Goal: Task Accomplishment & Management: Manage account settings

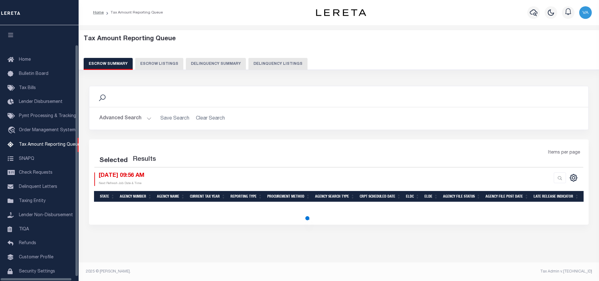
select select "100"
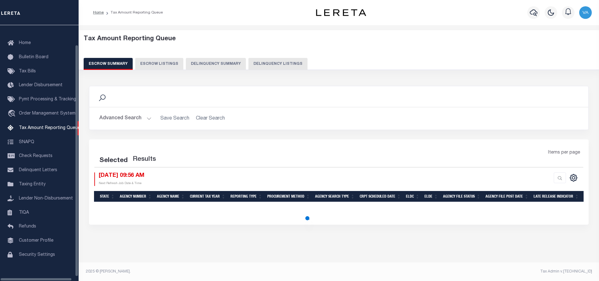
select select "100"
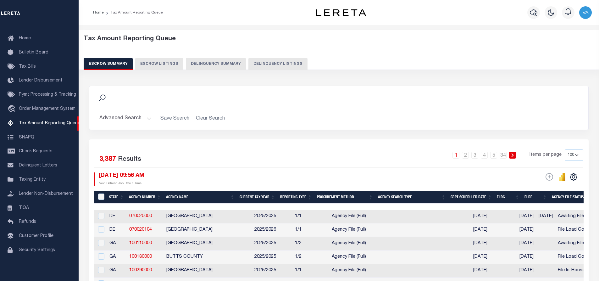
click at [122, 118] on button "Advanced Search" at bounding box center [125, 118] width 52 height 12
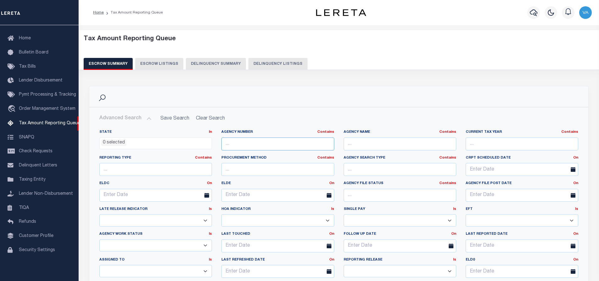
click at [242, 146] on input "text" at bounding box center [278, 143] width 113 height 13
paste input "100440101"
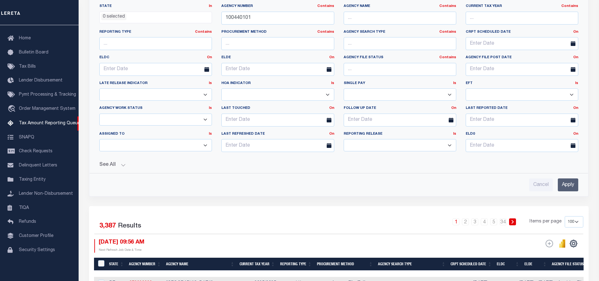
click at [564, 183] on input "Apply" at bounding box center [568, 184] width 20 height 13
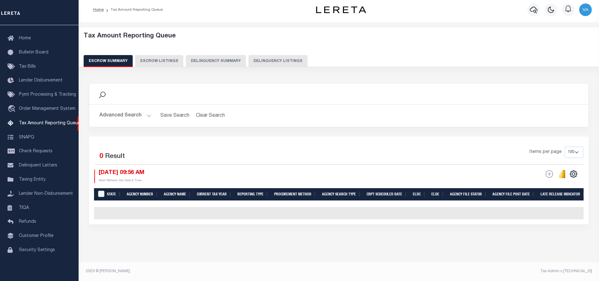
scroll to position [7, 0]
click at [129, 113] on button "Advanced Search" at bounding box center [125, 115] width 52 height 12
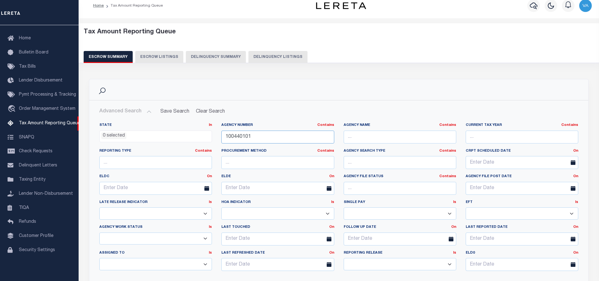
click at [268, 133] on input "100440101" at bounding box center [278, 137] width 113 height 13
drag, startPoint x: 261, startPoint y: 139, endPoint x: 190, endPoint y: 146, distance: 70.9
click at [190, 146] on div "State In In AK AL AR AZ CA CO CT DC DE FL GA GU HI IA ID IL IN KS [GEOGRAPHIC_D…" at bounding box center [339, 199] width 489 height 153
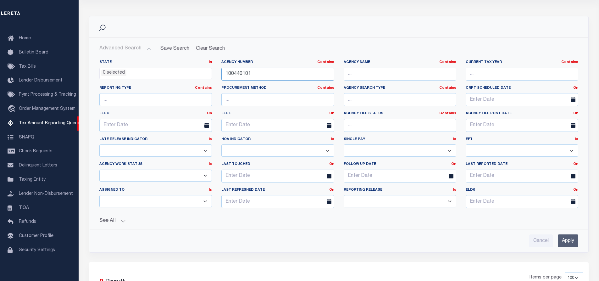
scroll to position [101, 0]
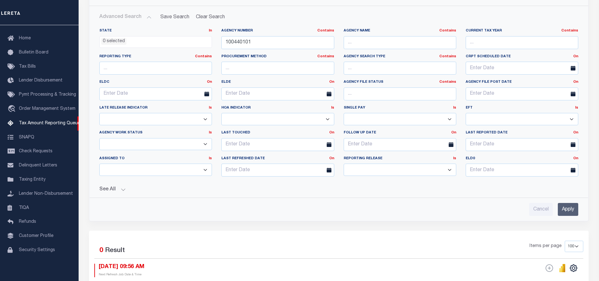
click at [564, 213] on input "Apply" at bounding box center [568, 209] width 20 height 13
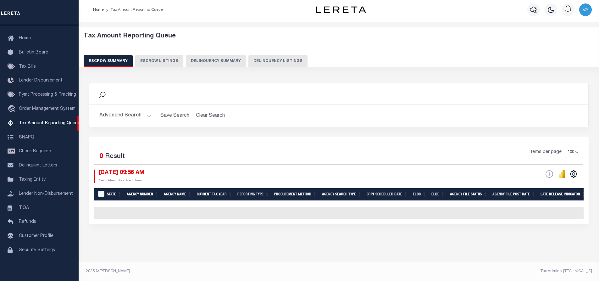
scroll to position [7, 0]
click at [118, 110] on button "Advanced Search" at bounding box center [125, 115] width 52 height 12
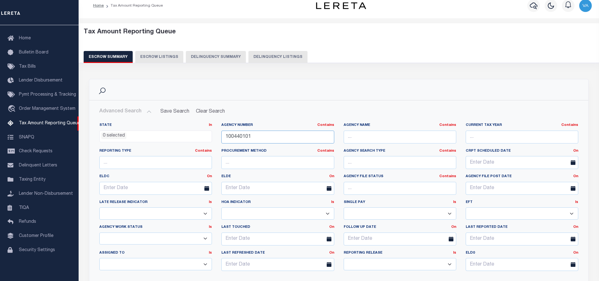
drag, startPoint x: 253, startPoint y: 135, endPoint x: 217, endPoint y: 135, distance: 35.6
click at [217, 135] on div "Agency Number Contains Contains Is 100440101" at bounding box center [278, 136] width 122 height 26
paste input "80150214"
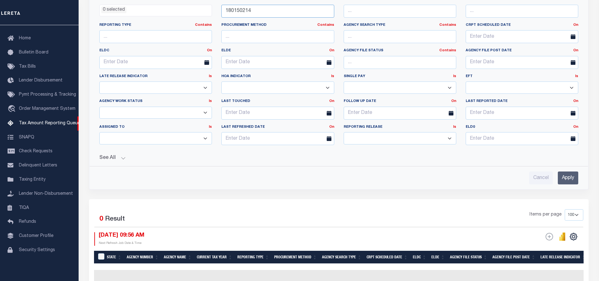
type input "180150214"
click at [575, 181] on input "Apply" at bounding box center [568, 177] width 20 height 13
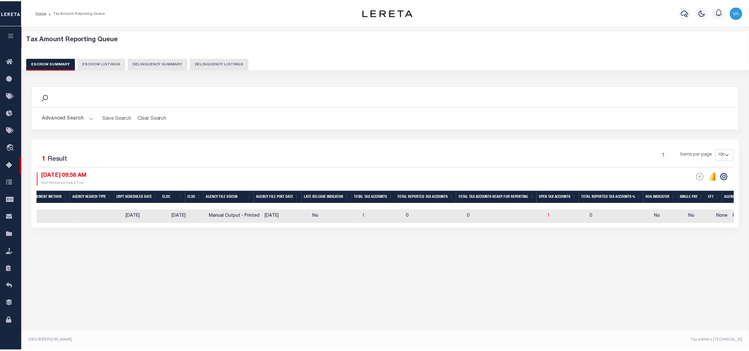
scroll to position [0, 221]
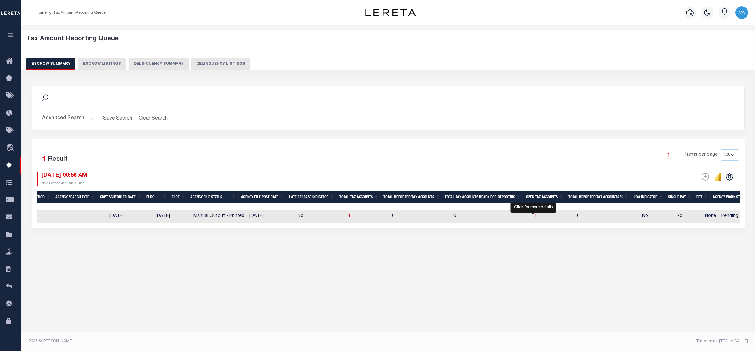
click at [535, 216] on span "1" at bounding box center [536, 216] width 3 height 4
select select "100"
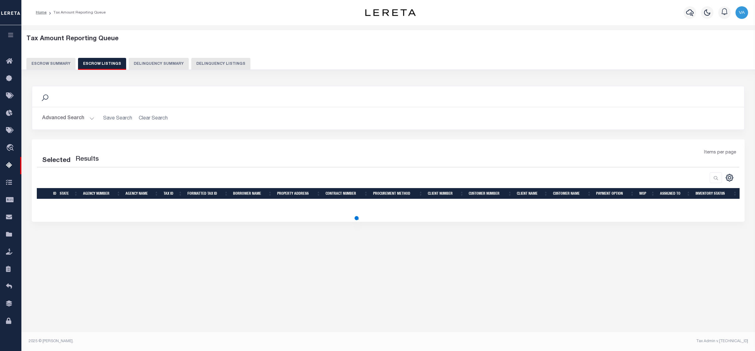
select select "100"
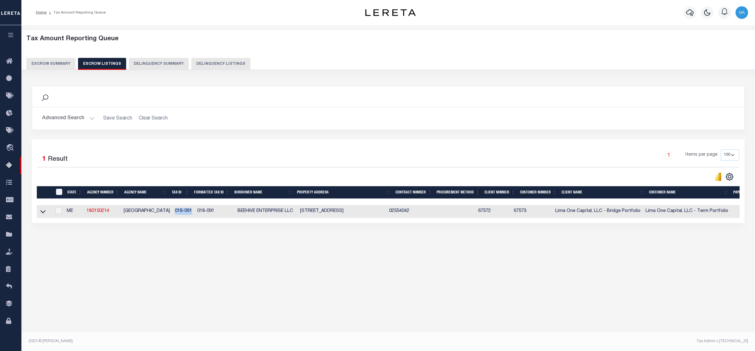
drag, startPoint x: 171, startPoint y: 211, endPoint x: 190, endPoint y: 211, distance: 19.8
click at [190, 211] on td "018-091" at bounding box center [183, 211] width 22 height 13
checkbox input "true"
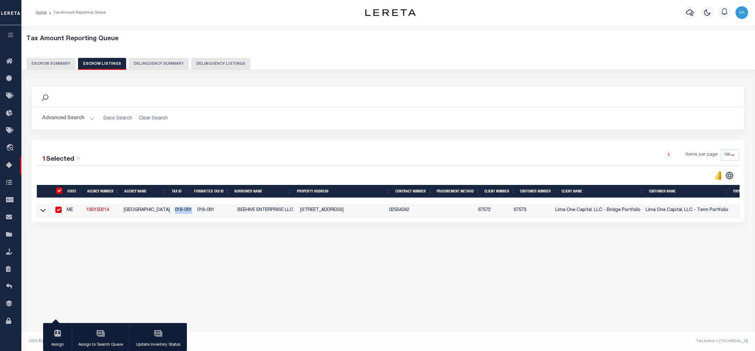
copy td "018-091"
click at [59, 57] on div "Tax Amount Reporting Queue Escrow Summary Escrow Listings Delinquency Summary" at bounding box center [388, 52] width 724 height 35
click at [58, 62] on button "Escrow Summary" at bounding box center [50, 64] width 49 height 12
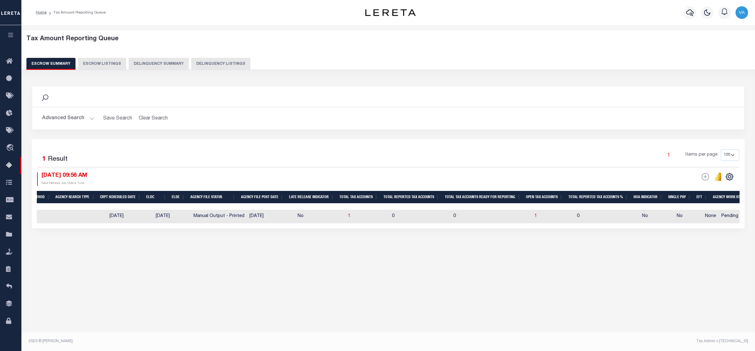
click at [64, 119] on button "Advanced Search" at bounding box center [68, 118] width 52 height 12
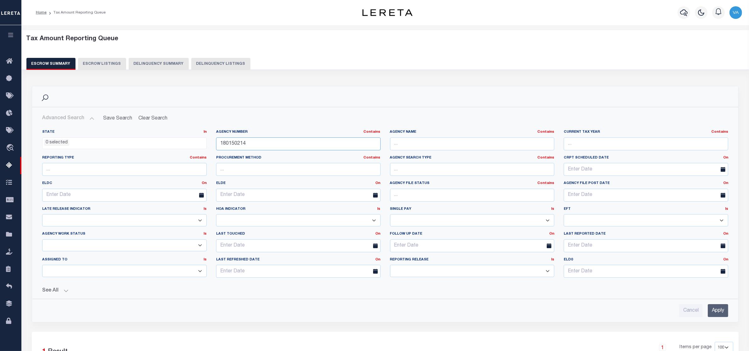
drag, startPoint x: 250, startPoint y: 142, endPoint x: 215, endPoint y: 143, distance: 34.6
click at [215, 143] on div "Agency Number Contains Contains Is 180150214" at bounding box center [298, 143] width 174 height 26
paste input "44014020"
type input "440140204"
click at [599, 281] on input "Apply" at bounding box center [718, 310] width 20 height 13
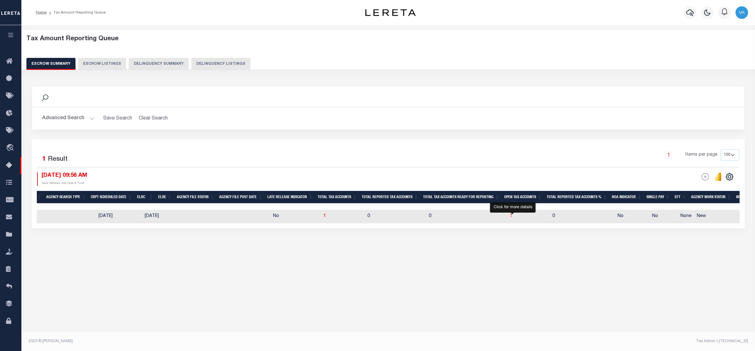
click at [512, 218] on span "1" at bounding box center [511, 216] width 3 height 4
select select "100"
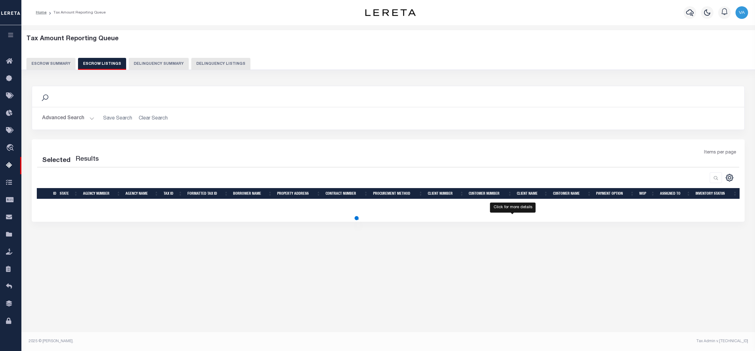
select select "100"
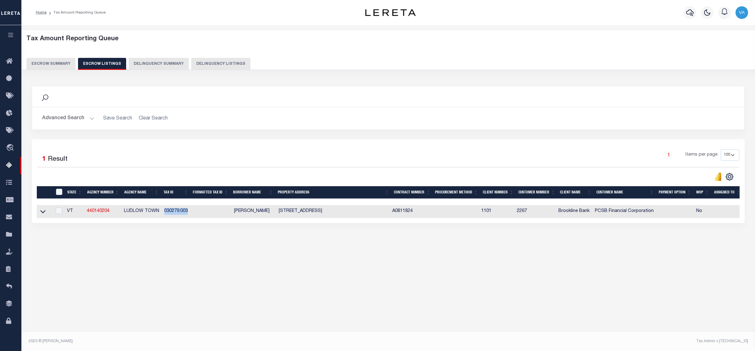
drag, startPoint x: 161, startPoint y: 211, endPoint x: 192, endPoint y: 212, distance: 30.8
click at [192, 212] on tr "VT 440140204 LUDLOW TOWN 030279.003 [PERSON_NAME] [STREET_ADDRESS] A0811824 110…" at bounding box center [410, 211] width 746 height 13
copy td "030279.003"
click at [121, 241] on div "Search Advanced Search Save Search Clear Search In In AK AL AR AZ CA CO CT" at bounding box center [388, 161] width 721 height 162
drag, startPoint x: 84, startPoint y: 213, endPoint x: 112, endPoint y: 215, distance: 28.1
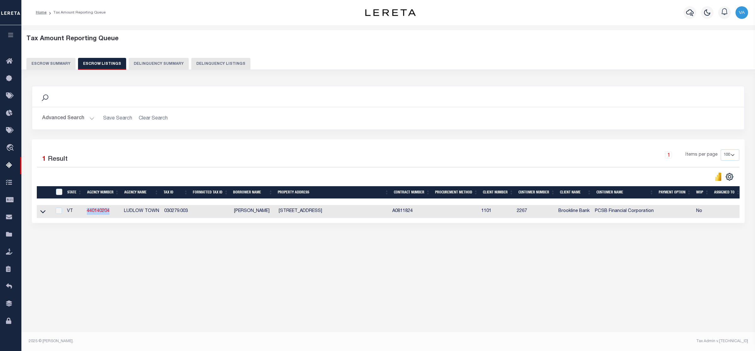
click at [112, 215] on tr "VT 440140204 LUDLOW TOWN 030279.003 [PERSON_NAME] [STREET_ADDRESS] A0811824 110…" at bounding box center [410, 211] width 746 height 13
click at [163, 257] on div "Tax Amount Reporting Queue Escrow Summary Escrow Listings In" at bounding box center [388, 145] width 730 height 229
drag, startPoint x: 86, startPoint y: 212, endPoint x: 112, endPoint y: 214, distance: 26.8
click at [112, 214] on td "440140204" at bounding box center [102, 211] width 37 height 13
checkbox input "true"
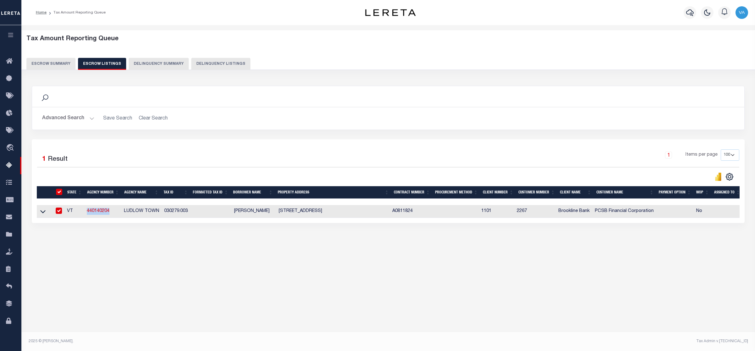
checkbox input "true"
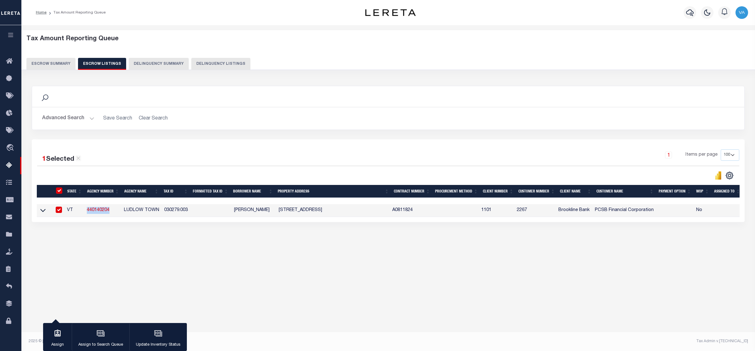
copy link "440140204"
click at [42, 211] on icon at bounding box center [42, 210] width 5 height 7
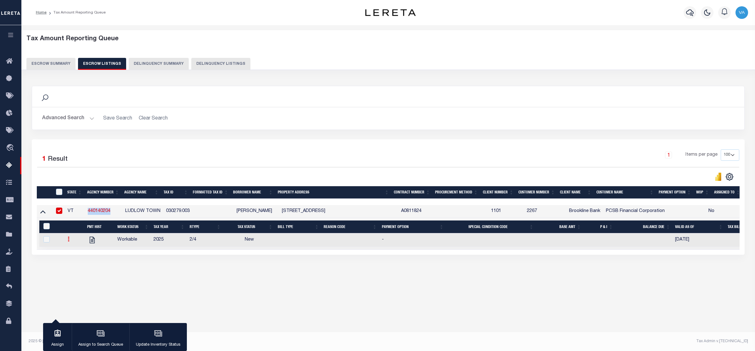
click at [67, 241] on link at bounding box center [68, 240] width 7 height 5
click at [75, 263] on img "" at bounding box center [76, 260] width 6 height 7
checkbox input "true"
select select "NW2"
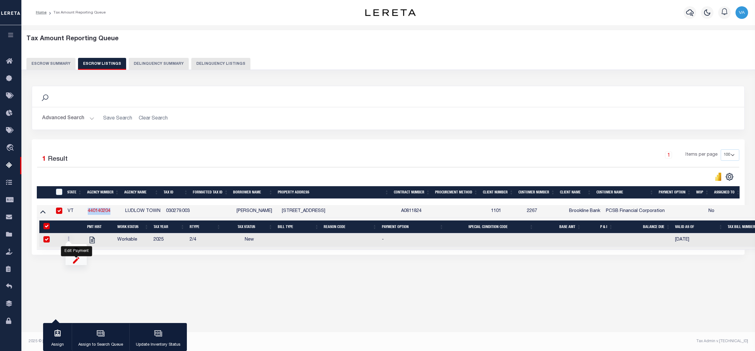
select select
type input "[DATE]"
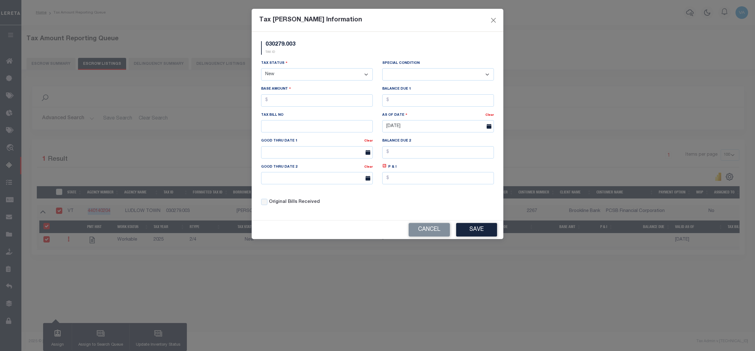
click at [314, 75] on select "- Select Status - Open Due/Unpaid Paid Incomplete No Tax Due Internal Refund Pr…" at bounding box center [317, 74] width 112 height 12
select select "DUE"
click at [261, 69] on select "- Select Status - Open Due/Unpaid Paid Incomplete No Tax Due Internal Refund Pr…" at bounding box center [317, 74] width 112 height 12
select select "0"
click at [278, 104] on input "text" at bounding box center [317, 100] width 112 height 12
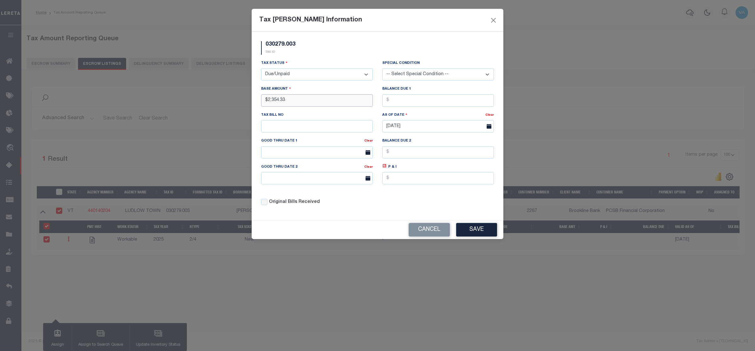
type input "$2,354.33"
click at [477, 233] on button "Save" at bounding box center [476, 230] width 41 height 14
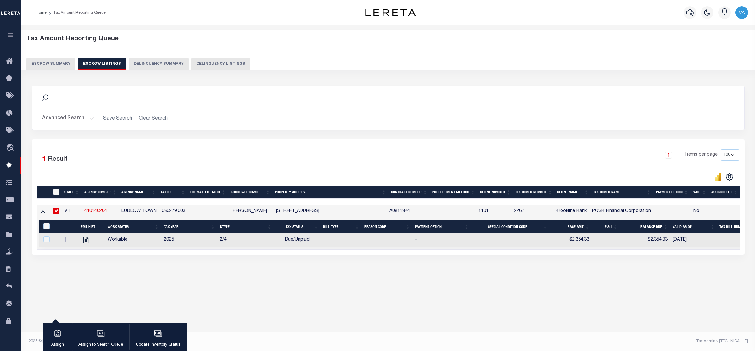
click at [58, 192] on input "ID" at bounding box center [56, 192] width 6 height 6
checkbox input "true"
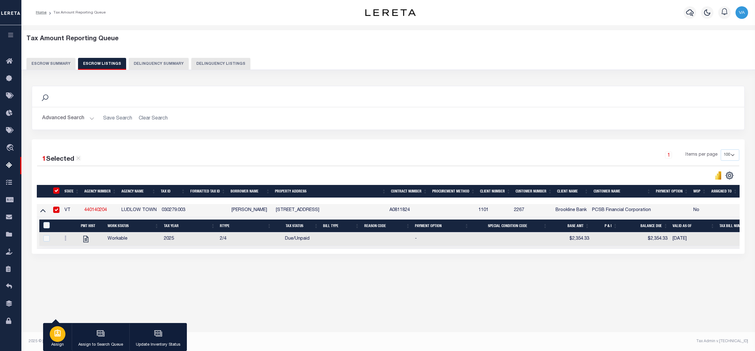
click at [61, 281] on icon "button" at bounding box center [57, 333] width 8 height 8
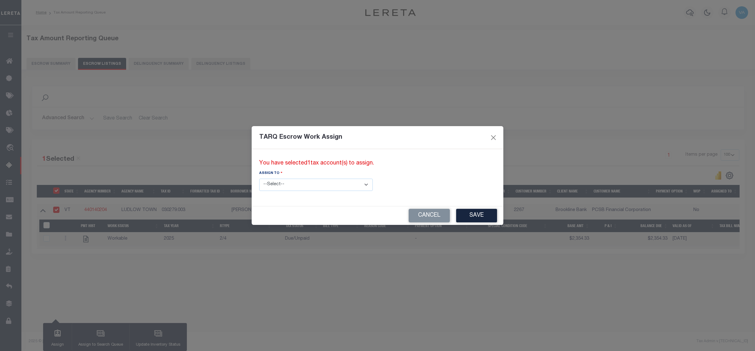
click at [294, 183] on select "--Select-- --Unassigned-- --Unassigned-- [PERSON_NAME] [PERSON_NAME] [PERSON_NA…" at bounding box center [316, 185] width 114 height 12
select select "[PERSON_NAME]"
click at [259, 179] on select "--Select-- --Unassigned-- --Unassigned-- [PERSON_NAME] [PERSON_NAME] [PERSON_NA…" at bounding box center [316, 185] width 114 height 12
click at [456, 217] on button "Save" at bounding box center [476, 216] width 41 height 14
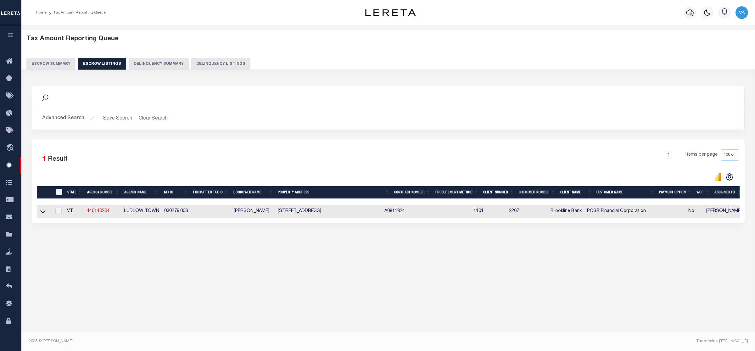
click at [60, 196] on div "ID" at bounding box center [59, 192] width 10 height 7
click at [59, 190] on input "ID" at bounding box center [59, 192] width 6 height 6
checkbox input "true"
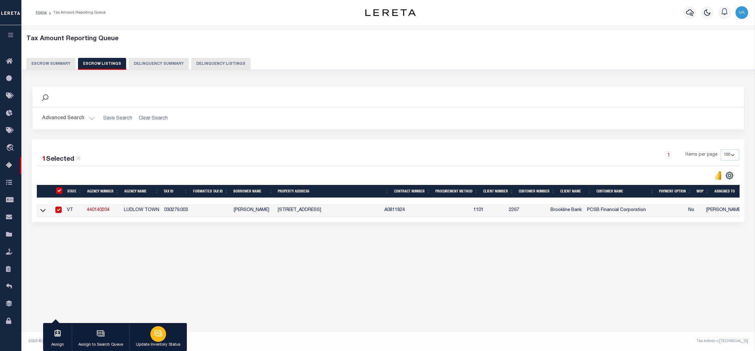
click at [154, 281] on icon "button" at bounding box center [158, 333] width 8 height 8
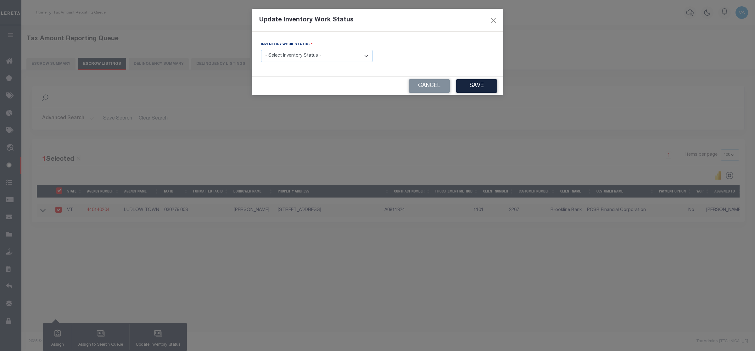
click at [313, 54] on select "- Select Inventory Status - Manual - Exception Pended - Awaiting Search Late Ad…" at bounding box center [317, 56] width 112 height 12
select select "4"
click at [261, 50] on select "- Select Inventory Status - Manual - Exception Pended - Awaiting Search Late Ad…" at bounding box center [317, 56] width 112 height 12
click at [467, 84] on button "Save" at bounding box center [476, 86] width 41 height 14
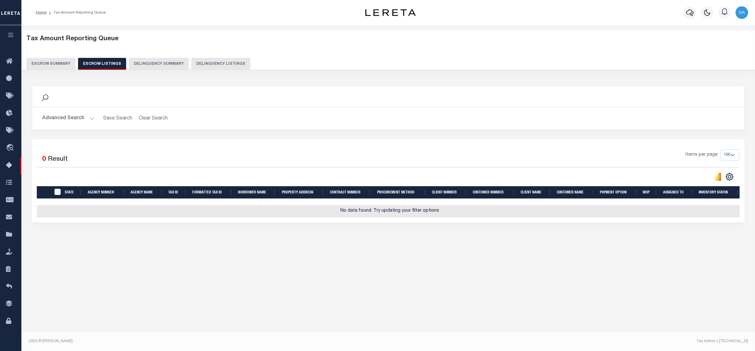
click at [54, 64] on button "Escrow Summary" at bounding box center [50, 64] width 49 height 12
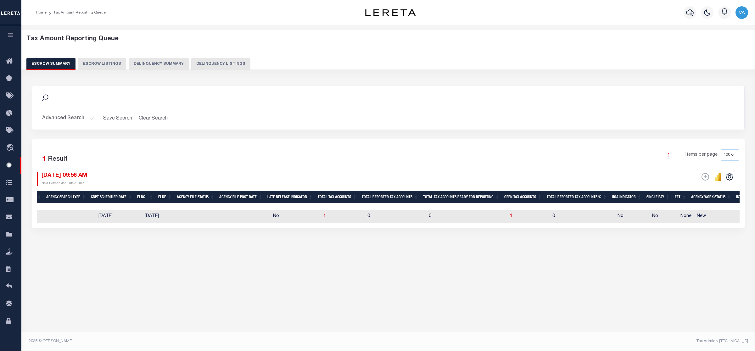
click at [67, 120] on button "Advanced Search" at bounding box center [68, 118] width 52 height 12
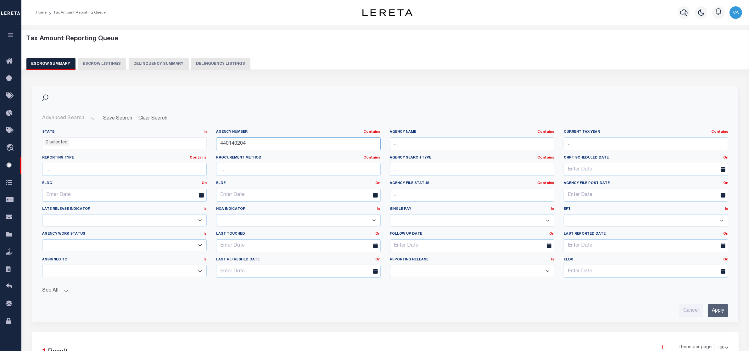
drag, startPoint x: 248, startPoint y: 144, endPoint x: 215, endPoint y: 141, distance: 33.5
click at [215, 141] on div "Agency Number Contains Contains Is 440140204" at bounding box center [298, 143] width 174 height 26
paste input "290040903"
type input "290040903"
click at [599, 281] on input "Apply" at bounding box center [718, 310] width 20 height 13
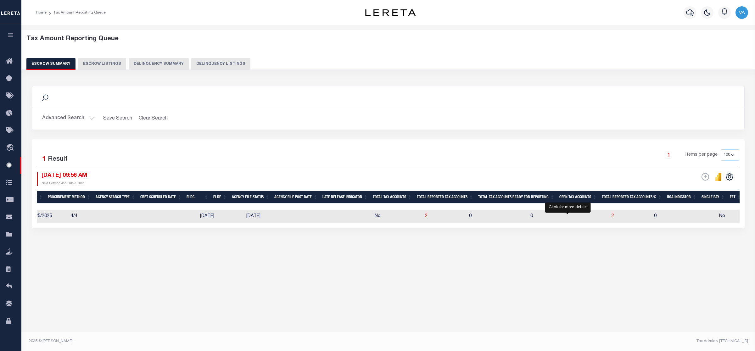
click at [599, 218] on span "2" at bounding box center [613, 216] width 3 height 4
select select "100"
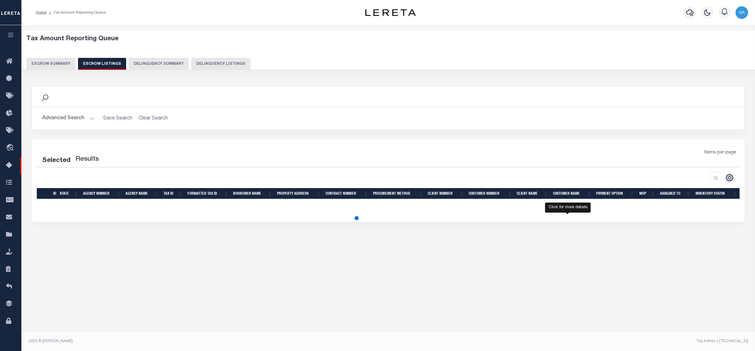
select select "100"
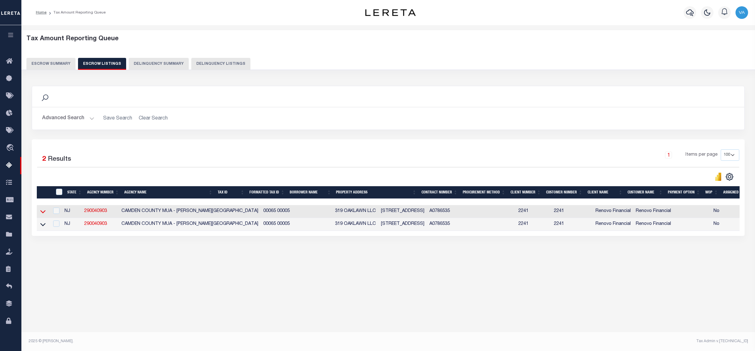
click at [42, 215] on icon at bounding box center [42, 211] width 5 height 7
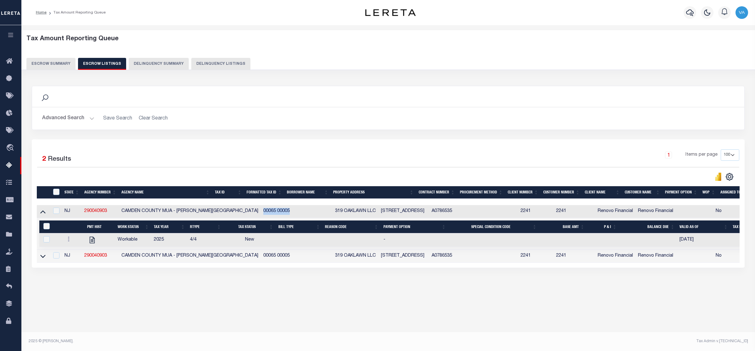
drag, startPoint x: 218, startPoint y: 211, endPoint x: 253, endPoint y: 213, distance: 35.0
click at [253, 213] on tr "NJ 290040903 [GEOGRAPHIC_DATA] - [PERSON_NAME][GEOGRAPHIC_DATA] 00005 319 OAKLA…" at bounding box center [419, 211] width 765 height 13
copy td "00065 00005"
drag, startPoint x: 80, startPoint y: 210, endPoint x: 115, endPoint y: 210, distance: 34.6
click at [115, 210] on tr "NJ 290040903 [GEOGRAPHIC_DATA] - [PERSON_NAME][GEOGRAPHIC_DATA] 00005 319 OAKLA…" at bounding box center [419, 211] width 765 height 13
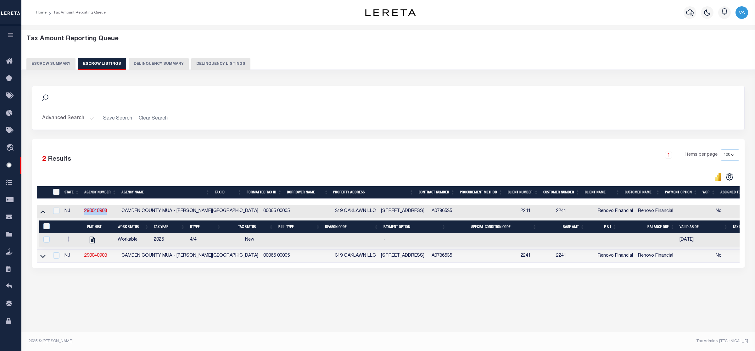
copy tr "290040903"
drag, startPoint x: 216, startPoint y: 258, endPoint x: 255, endPoint y: 258, distance: 39.0
click at [255, 258] on tr "NJ 290040903 [GEOGRAPHIC_DATA] - [PERSON_NAME][GEOGRAPHIC_DATA] 00005 319 OAKLA…" at bounding box center [419, 256] width 765 height 13
copy tr "00065 00005"
click at [47, 258] on td at bounding box center [43, 256] width 12 height 13
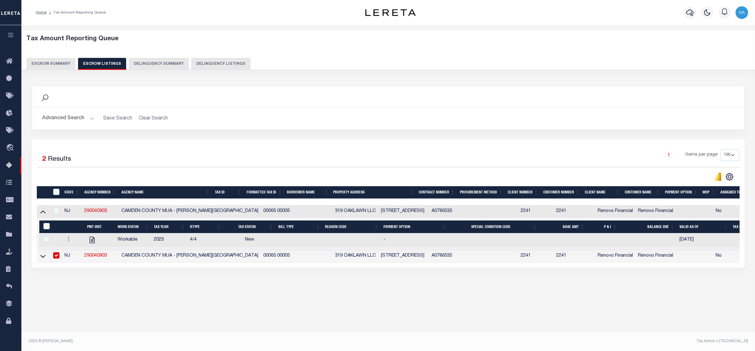
checkbox input "false"
checkbox input "true"
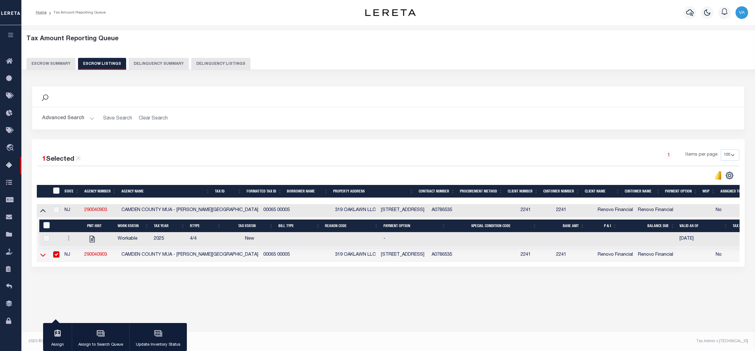
click at [43, 258] on icon at bounding box center [42, 255] width 5 height 7
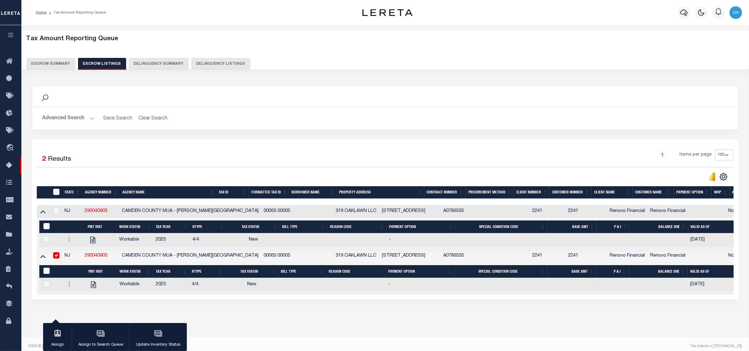
click at [45, 59] on button "Escrow Summary" at bounding box center [50, 64] width 49 height 12
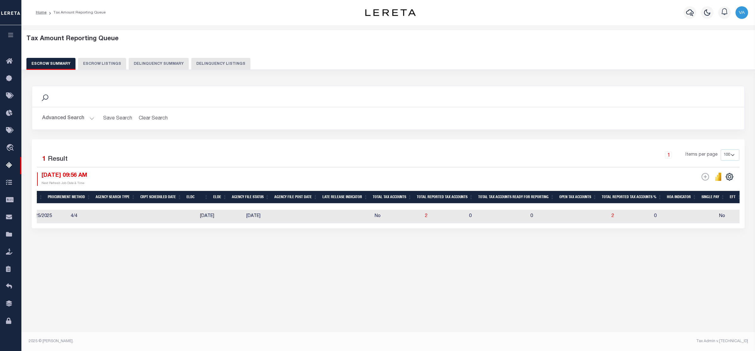
click at [84, 114] on button "Advanced Search" at bounding box center [68, 118] width 52 height 12
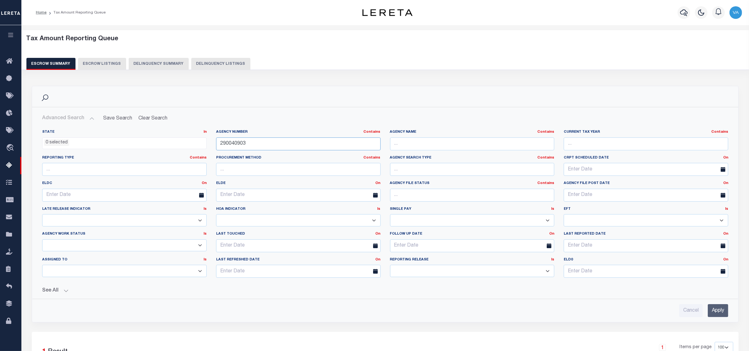
drag, startPoint x: 249, startPoint y: 142, endPoint x: 207, endPoint y: 140, distance: 41.6
click at [207, 140] on div "State In In AK AL AR AZ CA CO CT DC DE FL GA GU HI IA ID IL IN KS [GEOGRAPHIC_D…" at bounding box center [385, 206] width 696 height 153
paste input "160980000"
type input "160980000"
click at [599, 281] on input "Apply" at bounding box center [718, 310] width 20 height 13
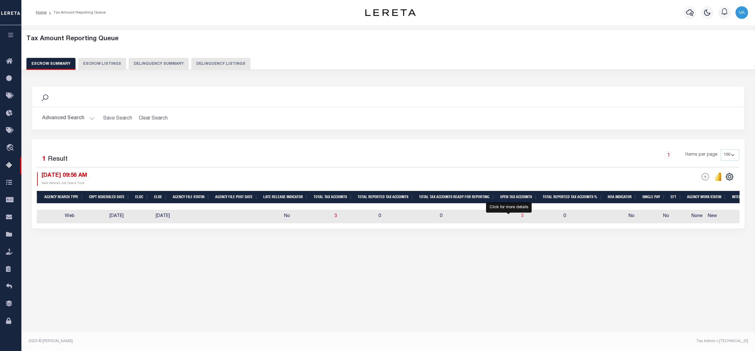
click at [521, 217] on span "3" at bounding box center [522, 216] width 3 height 4
select select "100"
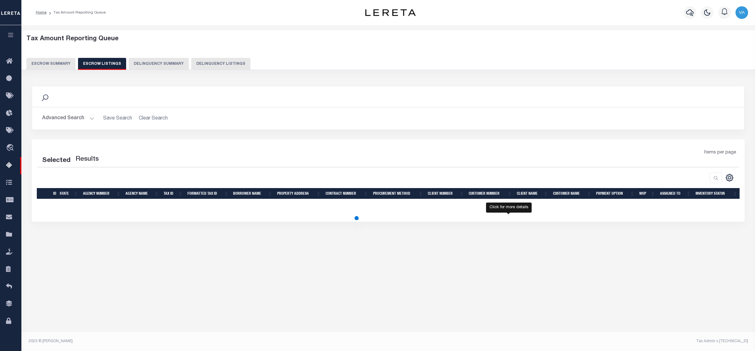
select select "100"
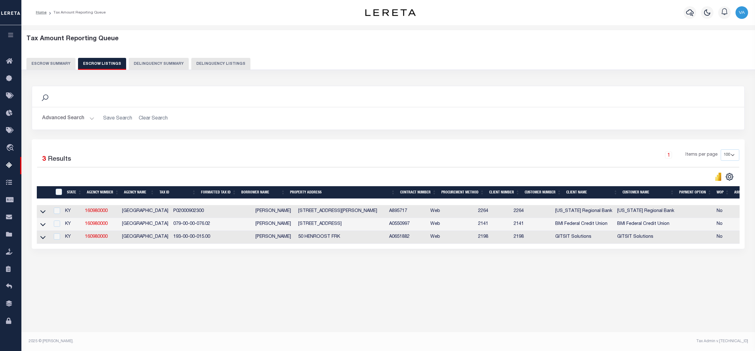
click at [175, 276] on div "Tax Amount Reporting Queue Escrow Summary Escrow Listings In" at bounding box center [388, 158] width 730 height 255
drag, startPoint x: 158, startPoint y: 213, endPoint x: 211, endPoint y: 212, distance: 53.2
click at [211, 212] on tr "KY [GEOGRAPHIC_DATA] P02000902300 [PERSON_NAME] [STREET_ADDRESS][PERSON_NAME] A…" at bounding box center [420, 211] width 766 height 13
copy td "P02000902300"
drag, startPoint x: 87, startPoint y: 211, endPoint x: 114, endPoint y: 211, distance: 27.7
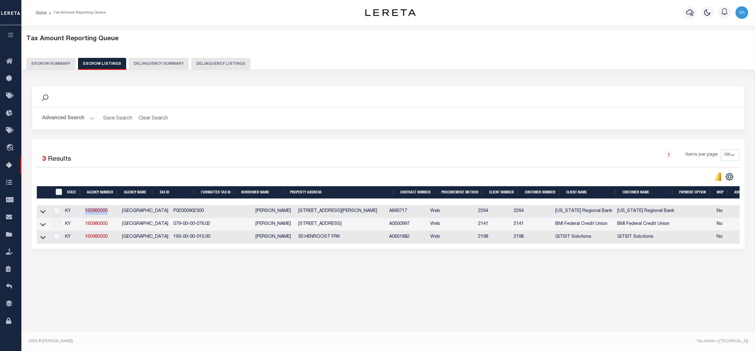
click at [114, 211] on td "160980000" at bounding box center [100, 211] width 37 height 13
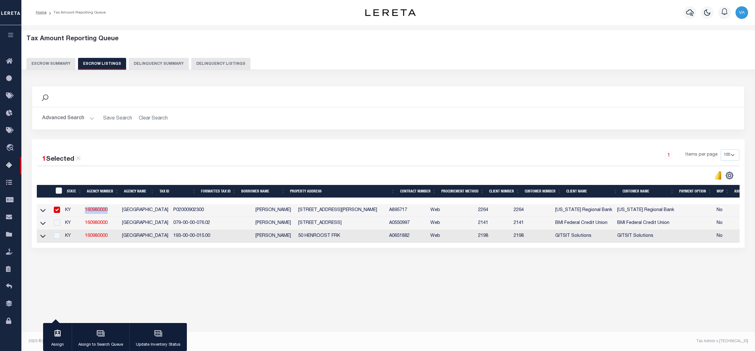
copy link "160980000"
drag, startPoint x: 158, startPoint y: 211, endPoint x: 193, endPoint y: 212, distance: 34.9
click at [193, 212] on td "P02000902300" at bounding box center [192, 210] width 42 height 13
checkbox input "false"
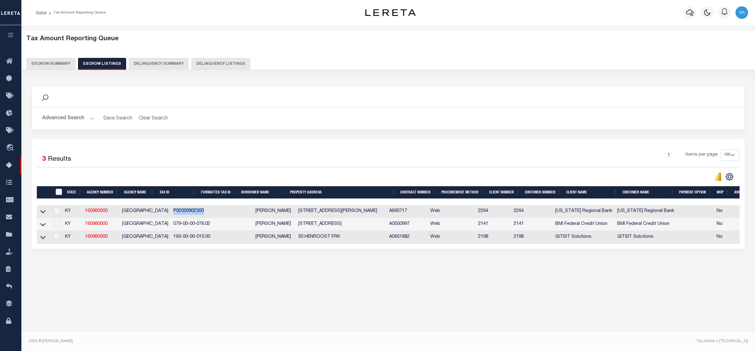
copy td "P02000902300"
click at [171, 224] on td "079-00-00-076.02" at bounding box center [192, 224] width 42 height 13
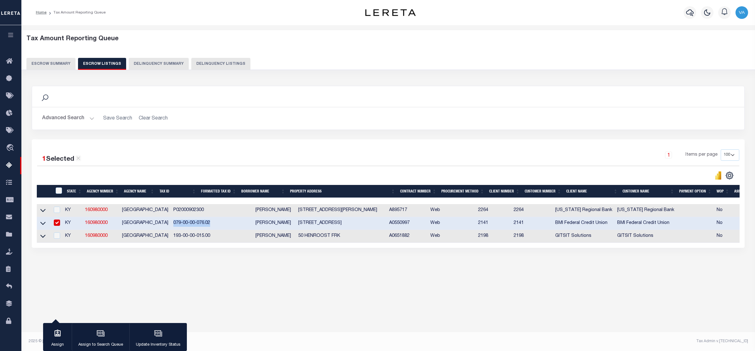
drag, startPoint x: 158, startPoint y: 224, endPoint x: 196, endPoint y: 224, distance: 38.4
click at [196, 224] on td "079-00-00-076.02" at bounding box center [192, 223] width 42 height 13
checkbox input "false"
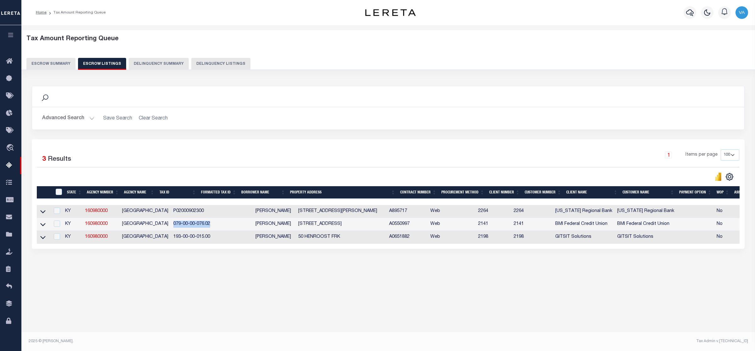
copy td "079-00-00-076.02"
drag, startPoint x: 157, startPoint y: 240, endPoint x: 202, endPoint y: 242, distance: 44.4
click at [202, 242] on tr "KY 160980000 [GEOGRAPHIC_DATA] 193-00-00-015.00 [PERSON_NAME] 50 HENROOST FRK A…" at bounding box center [420, 237] width 766 height 13
click at [59, 193] on input "ID" at bounding box center [59, 192] width 6 height 6
checkbox input "true"
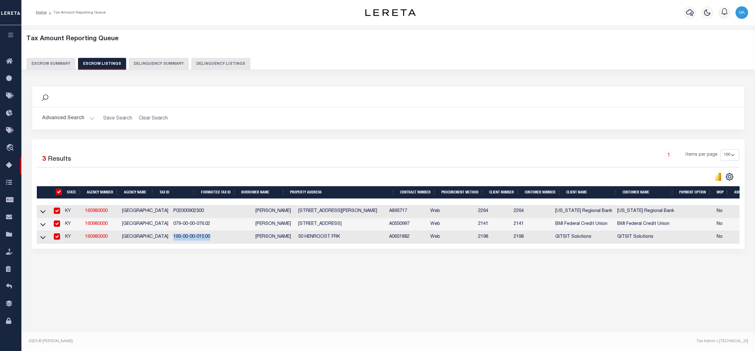
checkbox input "true"
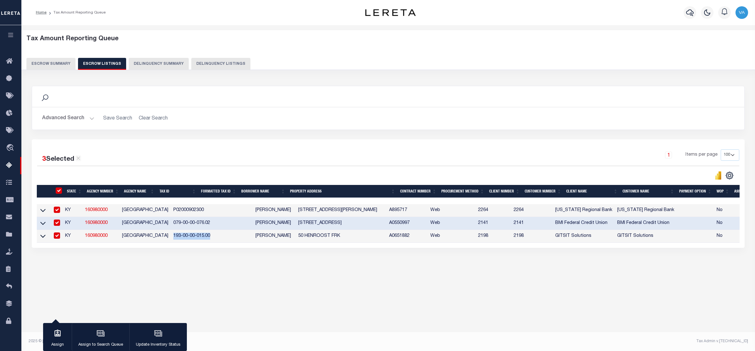
click at [50, 61] on button "Escrow Summary" at bounding box center [50, 64] width 49 height 12
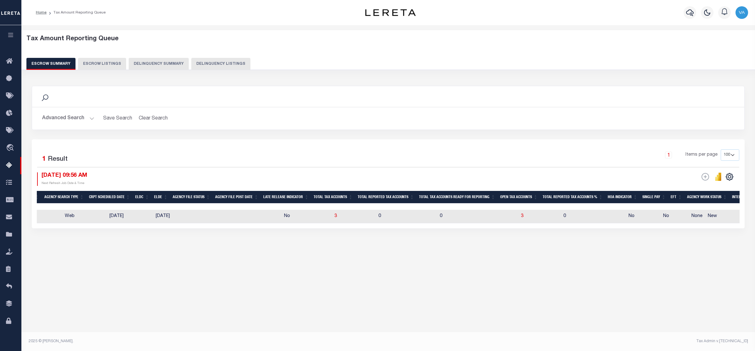
click at [85, 120] on button "Advanced Search" at bounding box center [68, 118] width 52 height 12
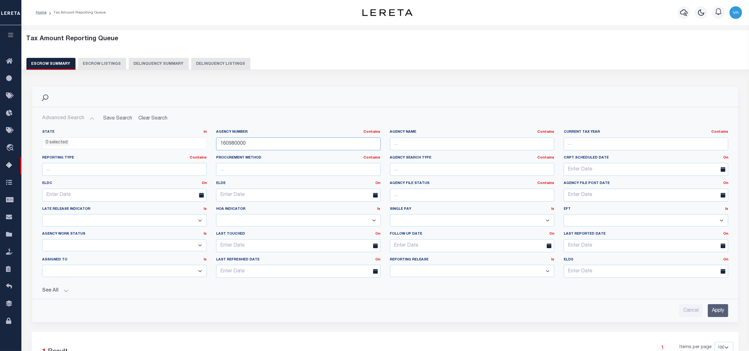
drag, startPoint x: 247, startPoint y: 144, endPoint x: 206, endPoint y: 145, distance: 40.9
click at [206, 145] on div "State In In AK AL AR AZ CA CO CT DC DE FL GA GU HI IA ID IL IN KS [GEOGRAPHIC_D…" at bounding box center [385, 206] width 696 height 153
paste input "3601"
type input "360180000"
click at [599, 281] on input "Apply" at bounding box center [718, 310] width 20 height 13
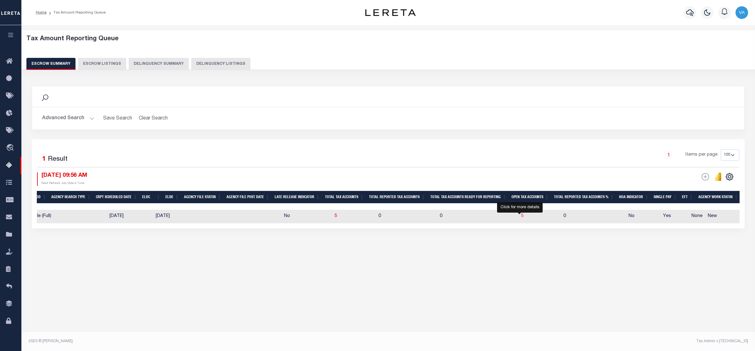
click at [521, 218] on span "5" at bounding box center [522, 216] width 3 height 4
select select "100"
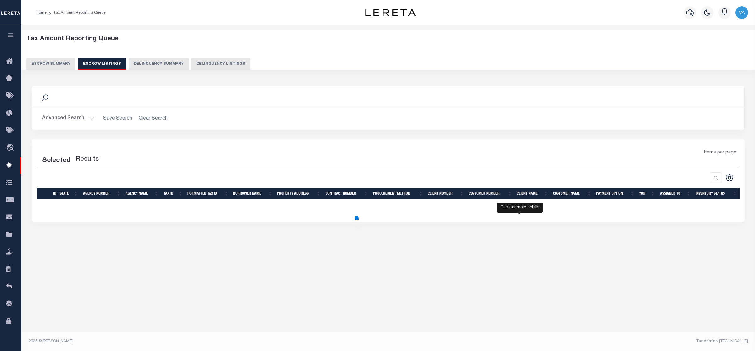
select select "100"
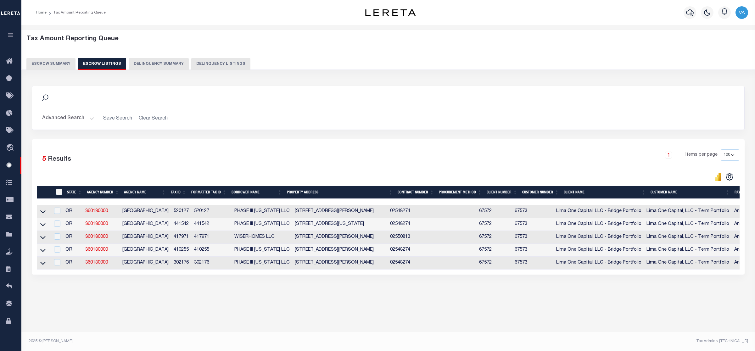
click at [39, 213] on td at bounding box center [44, 211] width 14 height 13
checkbox input "false"
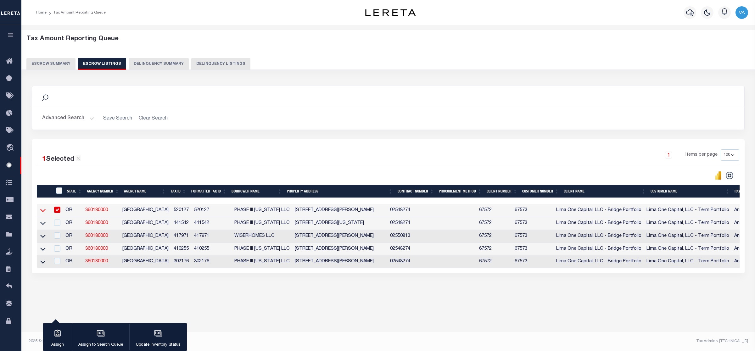
click at [43, 213] on icon at bounding box center [42, 210] width 5 height 7
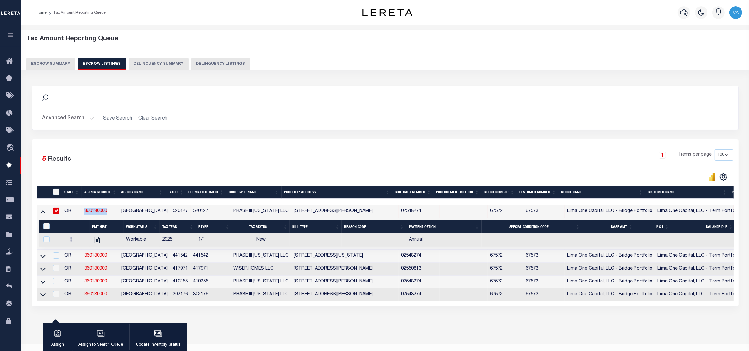
drag, startPoint x: 83, startPoint y: 212, endPoint x: 110, endPoint y: 210, distance: 27.7
click at [110, 210] on td "360180000" at bounding box center [100, 211] width 37 height 13
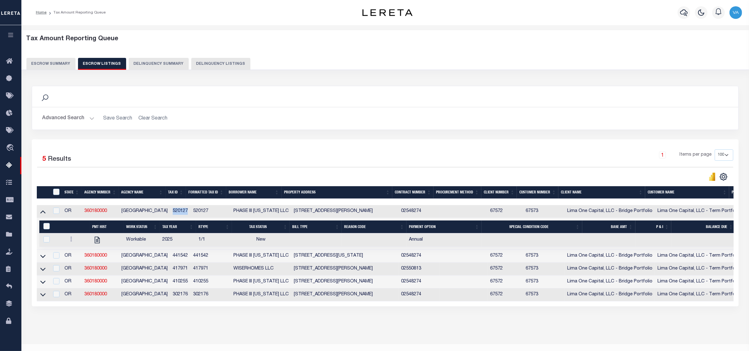
drag, startPoint x: 169, startPoint y: 211, endPoint x: 186, endPoint y: 210, distance: 16.7
click at [186, 210] on td "520127" at bounding box center [180, 211] width 20 height 13
checkbox input "true"
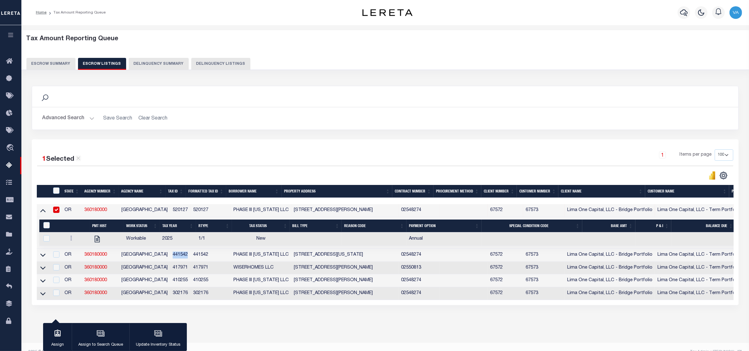
drag, startPoint x: 169, startPoint y: 256, endPoint x: 186, endPoint y: 256, distance: 17.0
click at [186, 256] on td "441542" at bounding box center [180, 255] width 20 height 13
checkbox input "true"
drag, startPoint x: 169, startPoint y: 269, endPoint x: 187, endPoint y: 269, distance: 17.9
click at [187, 269] on td "417971" at bounding box center [180, 268] width 20 height 13
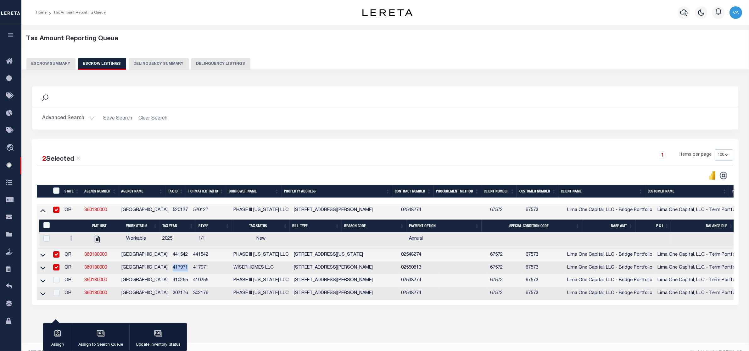
checkbox input "true"
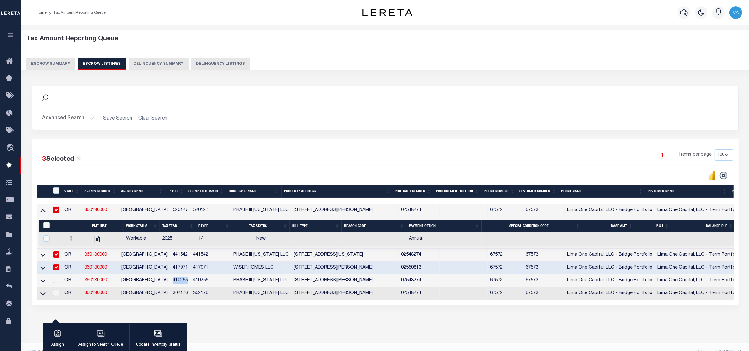
drag, startPoint x: 167, startPoint y: 283, endPoint x: 188, endPoint y: 283, distance: 20.5
click at [188, 281] on td "410255" at bounding box center [180, 280] width 20 height 13
checkbox input "true"
drag, startPoint x: 169, startPoint y: 296, endPoint x: 187, endPoint y: 297, distance: 18.3
click at [187, 281] on td "302176" at bounding box center [180, 293] width 20 height 13
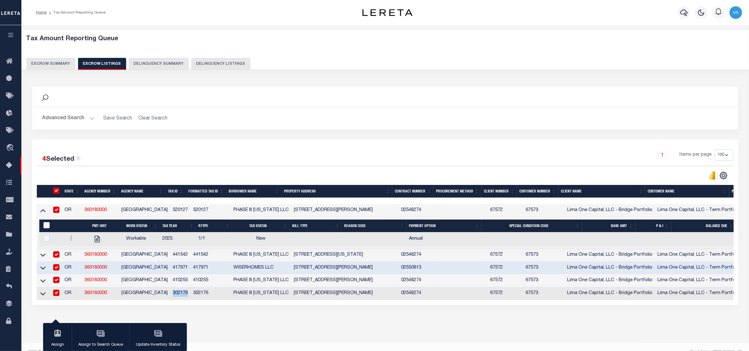
checkbox input "true"
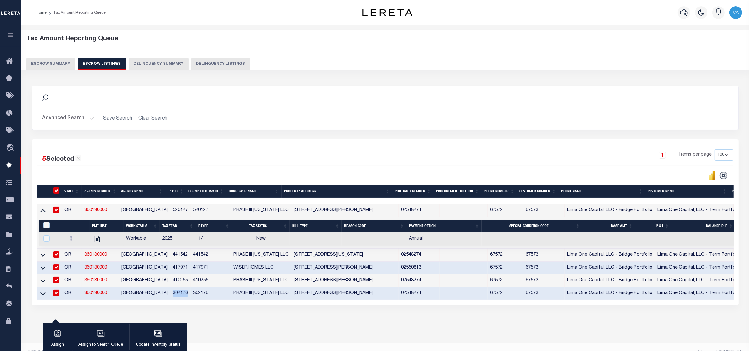
click at [61, 66] on button "Escrow Summary" at bounding box center [50, 64] width 49 height 12
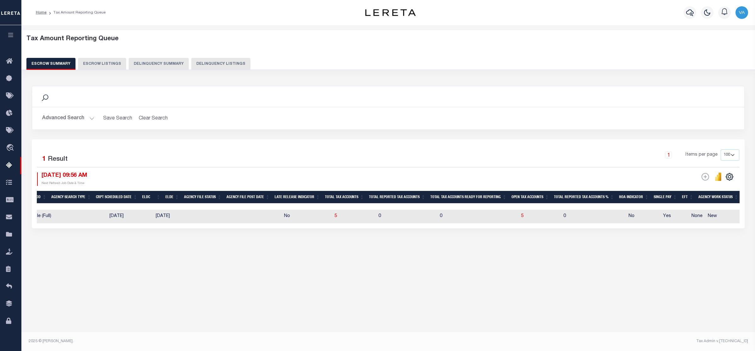
click at [66, 119] on button "Advanced Search" at bounding box center [68, 118] width 52 height 12
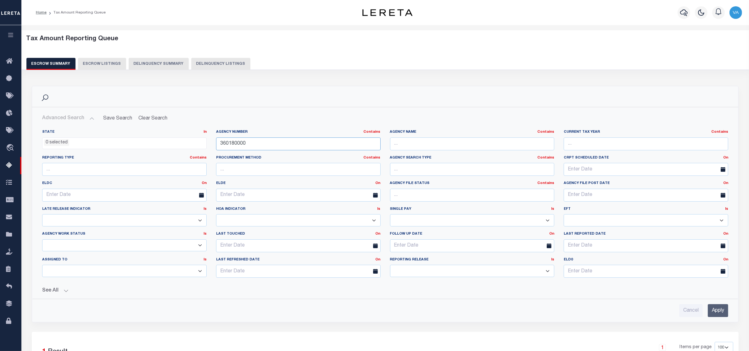
drag, startPoint x: 252, startPoint y: 143, endPoint x: 209, endPoint y: 143, distance: 42.8
click at [209, 143] on div "State In In AK AL AR AZ CA CO CT DC DE FL GA GU HI IA ID IL IN KS [GEOGRAPHIC_D…" at bounding box center [385, 206] width 696 height 153
paste input "200050218"
type input "200050218"
click at [599, 281] on input "Apply" at bounding box center [718, 310] width 20 height 13
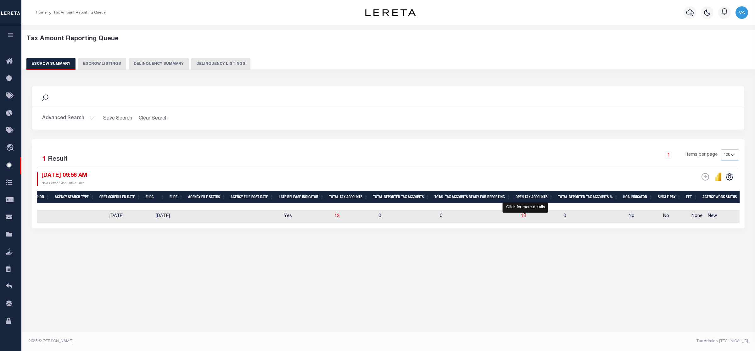
click at [525, 216] on span "13" at bounding box center [523, 216] width 5 height 4
select select "100"
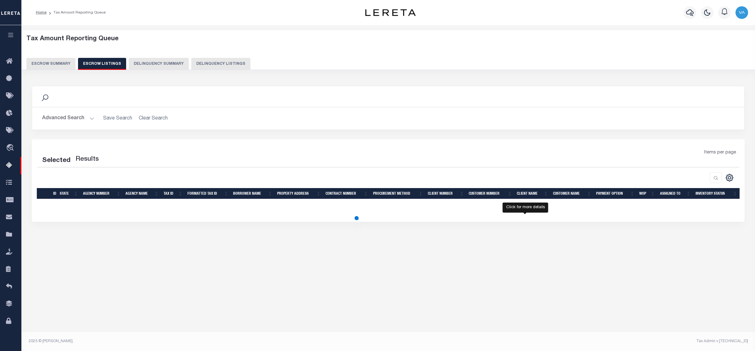
select select "100"
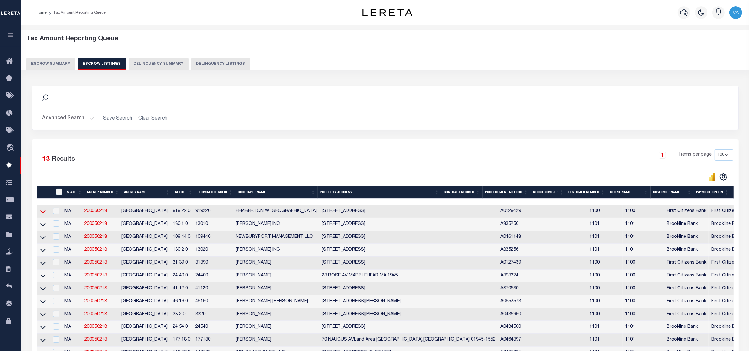
click at [43, 213] on icon at bounding box center [42, 211] width 5 height 7
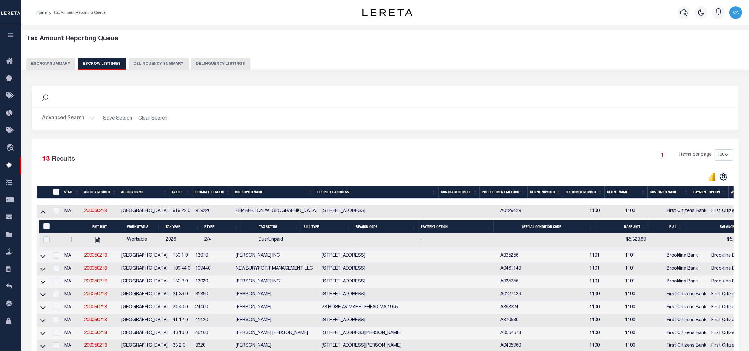
click at [54, 191] on input "ID" at bounding box center [56, 192] width 6 height 6
checkbox input "true"
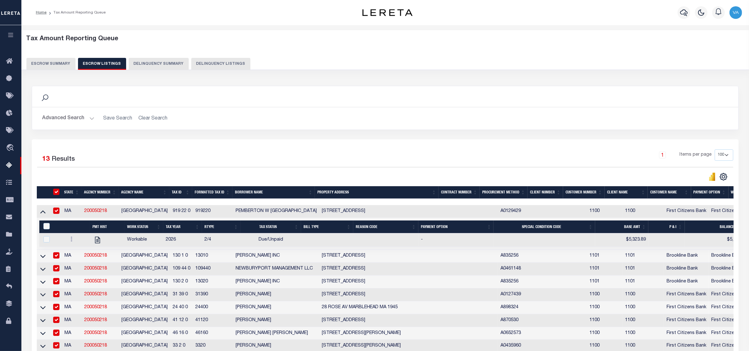
checkbox input "true"
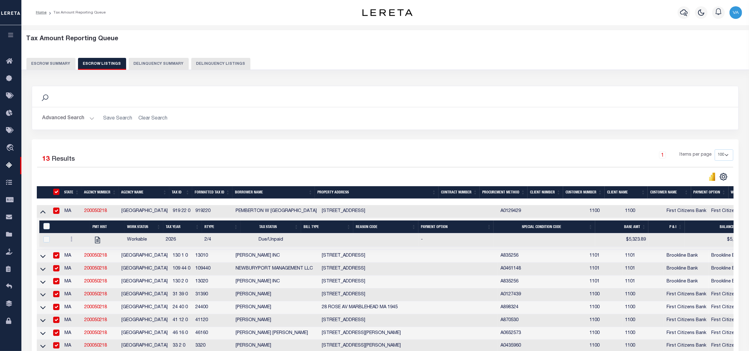
checkbox input "true"
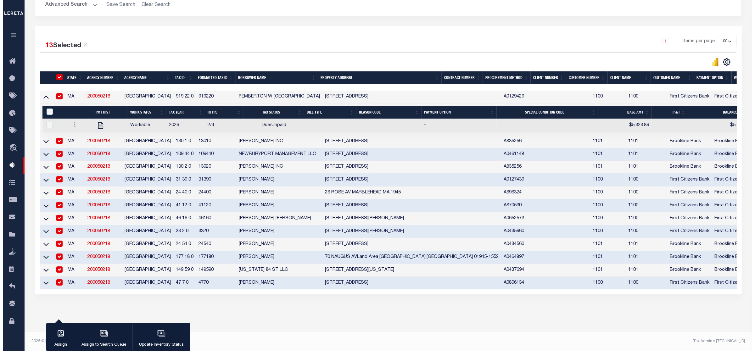
scroll to position [125, 0]
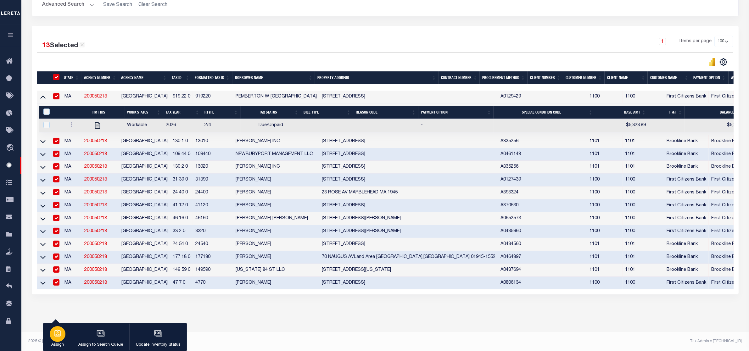
click at [62, 281] on div "button" at bounding box center [58, 334] width 16 height 16
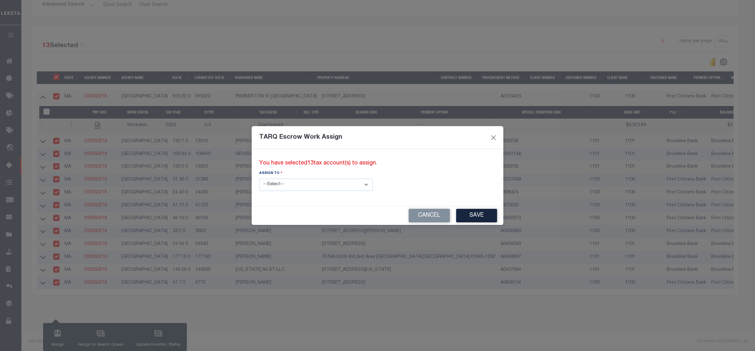
click at [290, 183] on select "--Select-- --Unassigned-- --Unassigned-- [PERSON_NAME] [PERSON_NAME] [PERSON_NA…" at bounding box center [316, 185] width 114 height 12
select select "[PERSON_NAME]"
click at [259, 179] on select "--Select-- --Unassigned-- --Unassigned-- [PERSON_NAME] [PERSON_NAME] [PERSON_NA…" at bounding box center [316, 185] width 114 height 12
click at [456, 218] on button "Save" at bounding box center [476, 216] width 41 height 14
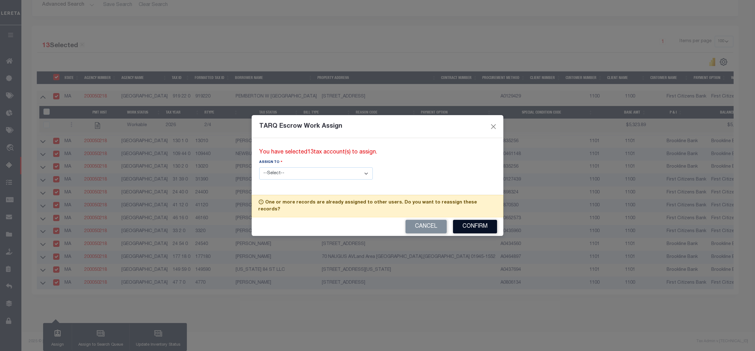
click at [475, 220] on button "Confirm" at bounding box center [475, 227] width 44 height 14
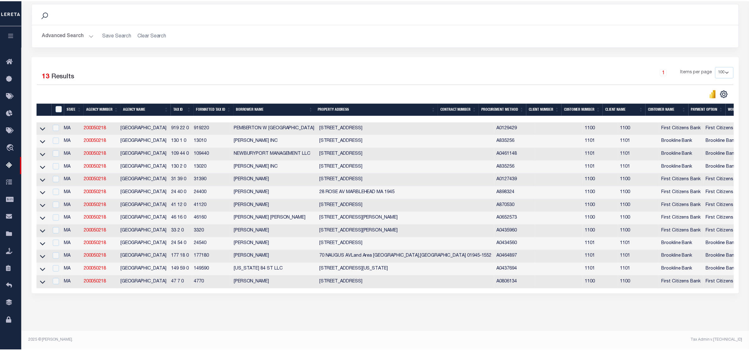
scroll to position [94, 0]
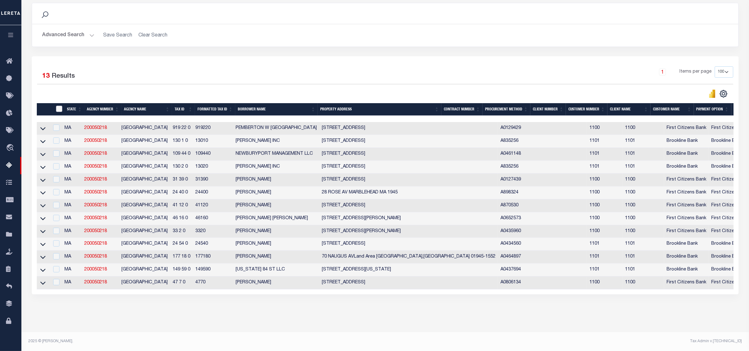
click at [59, 106] on input "ID" at bounding box center [59, 109] width 6 height 6
checkbox input "true"
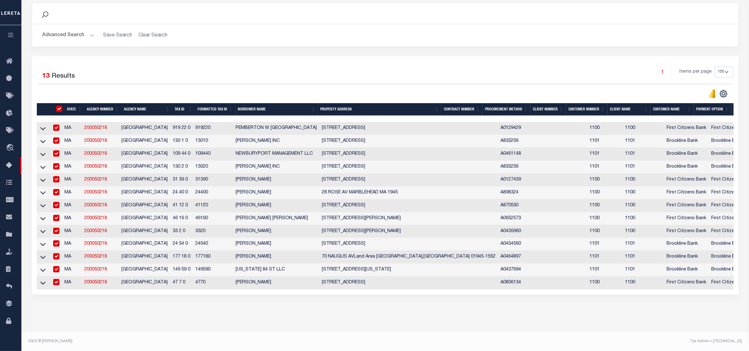
checkbox input "true"
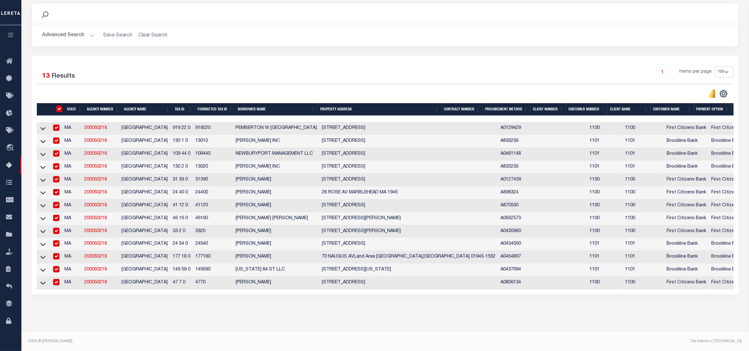
checkbox input "true"
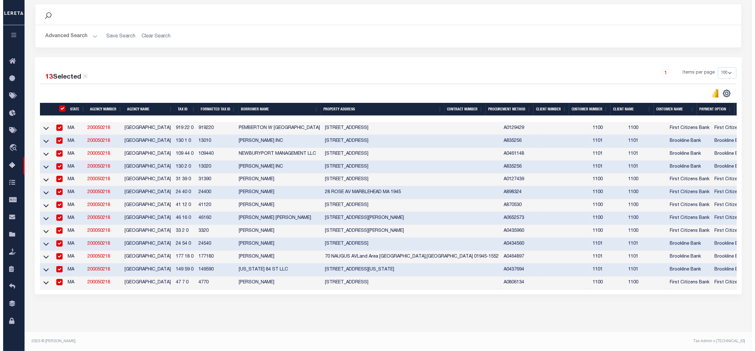
scroll to position [93, 0]
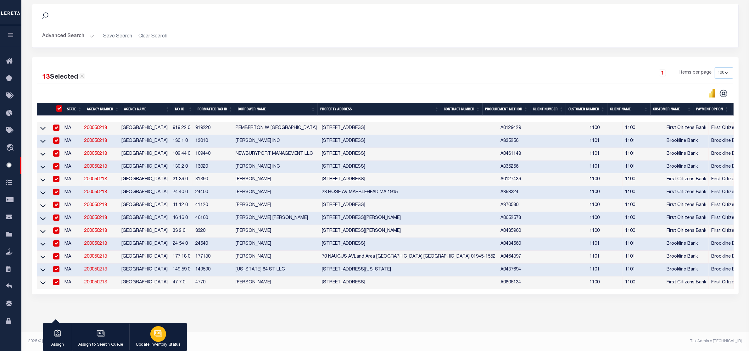
click at [151, 281] on p "Update Inventory Status" at bounding box center [158, 345] width 45 height 6
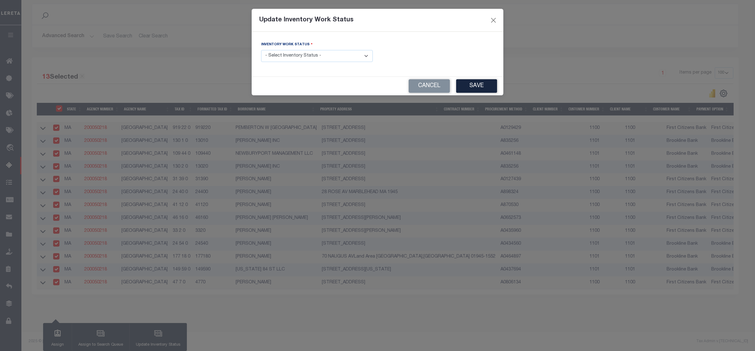
click at [288, 54] on select "- Select Inventory Status - Manual - Exception Pended - Awaiting Search Late Ad…" at bounding box center [317, 56] width 112 height 12
select select "4"
click at [261, 50] on select "- Select Inventory Status - Manual - Exception Pended - Awaiting Search Late Ad…" at bounding box center [317, 56] width 112 height 12
click at [465, 87] on button "Save" at bounding box center [476, 86] width 41 height 14
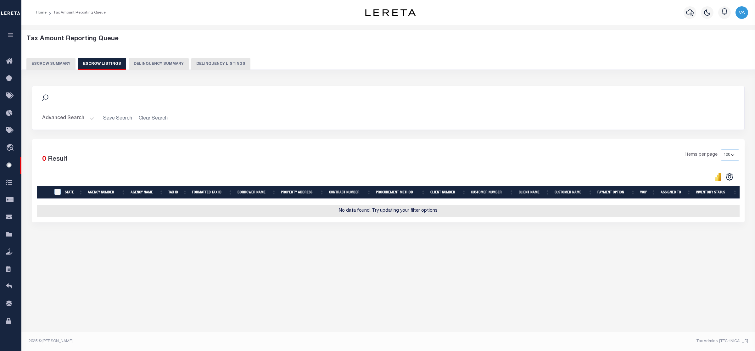
click at [49, 60] on button "Escrow Summary" at bounding box center [50, 64] width 49 height 12
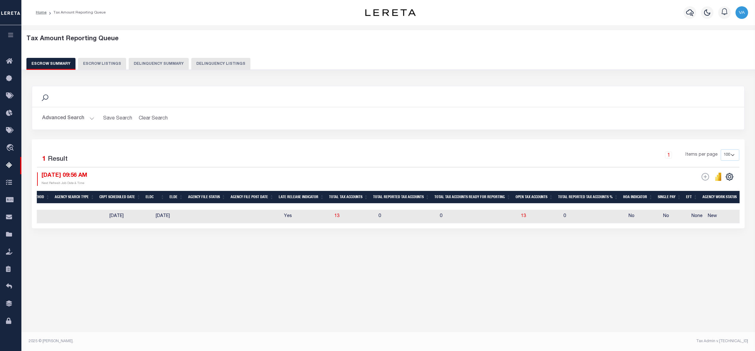
click at [75, 118] on button "Advanced Search" at bounding box center [68, 118] width 52 height 12
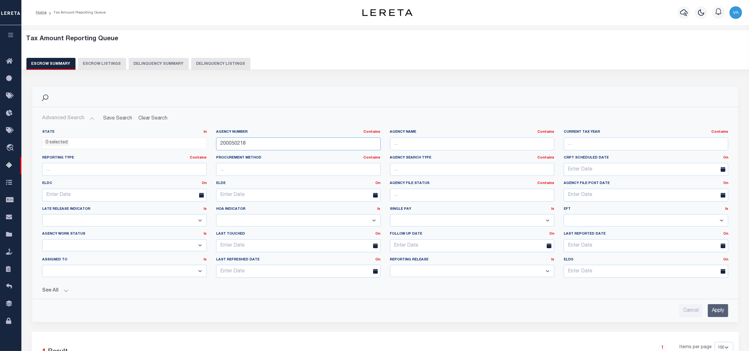
drag, startPoint x: 249, startPoint y: 141, endPoint x: 214, endPoint y: 144, distance: 34.8
click at [214, 144] on div "Agency Number Contains Contains Is 200050218" at bounding box center [298, 143] width 174 height 26
paste input "310400626"
click at [599, 281] on input "Apply" at bounding box center [718, 310] width 20 height 13
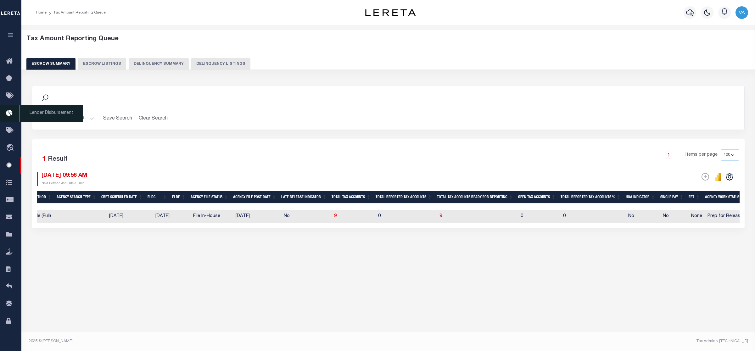
click at [70, 121] on span "Lender Disbursement" at bounding box center [51, 113] width 64 height 17
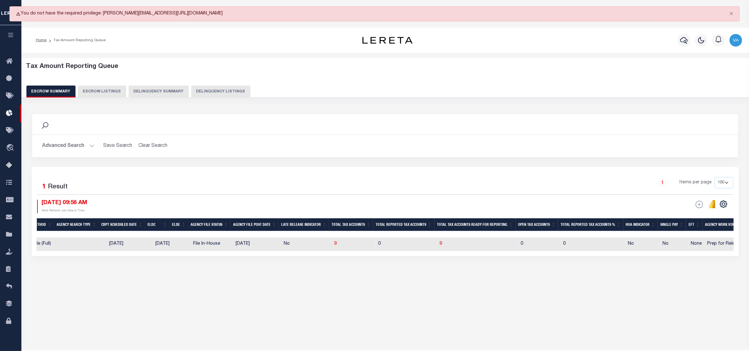
click at [62, 146] on button "Advanced Search" at bounding box center [68, 146] width 52 height 12
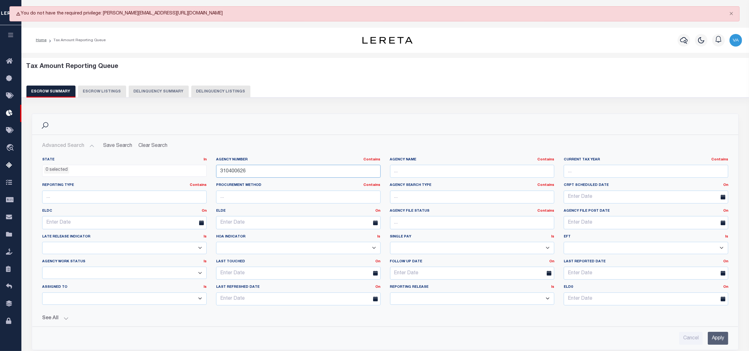
drag, startPoint x: 246, startPoint y: 169, endPoint x: 209, endPoint y: 171, distance: 37.5
click at [209, 171] on div "State In In AK AL AR AZ CA CO CT DC DE FL GA GU HI IA ID IL IN KS [GEOGRAPHIC_D…" at bounding box center [385, 233] width 696 height 153
paste input "11"
click at [599, 281] on input "Apply" at bounding box center [718, 338] width 20 height 13
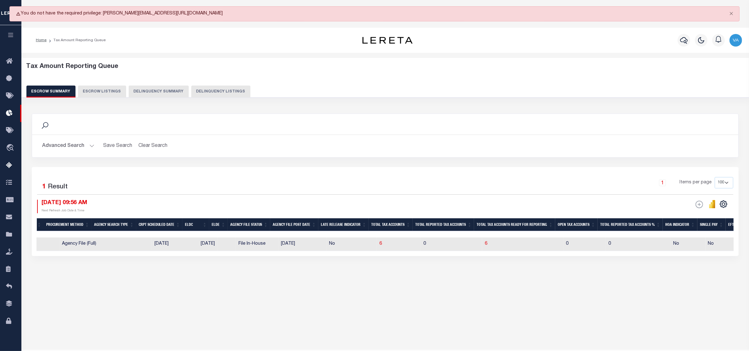
click at [90, 146] on button "Advanced Search" at bounding box center [68, 146] width 52 height 12
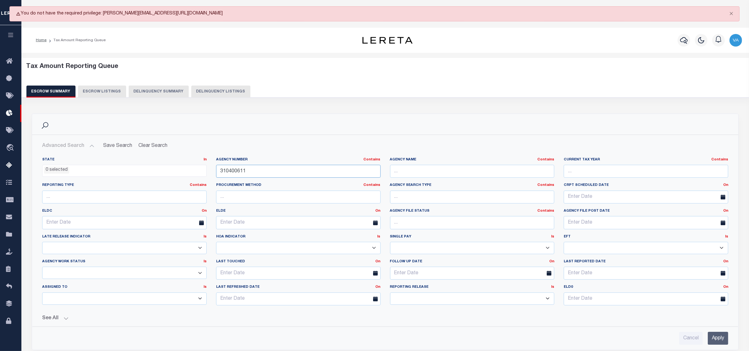
drag, startPoint x: 251, startPoint y: 169, endPoint x: 190, endPoint y: 169, distance: 61.0
click at [190, 169] on div "State In In AK AL AR AZ CA CO CT DC DE FL GA GU HI IA ID IL IN KS [GEOGRAPHIC_D…" at bounding box center [385, 233] width 696 height 153
paste input "0"
click at [599, 281] on input "Apply" at bounding box center [718, 338] width 20 height 13
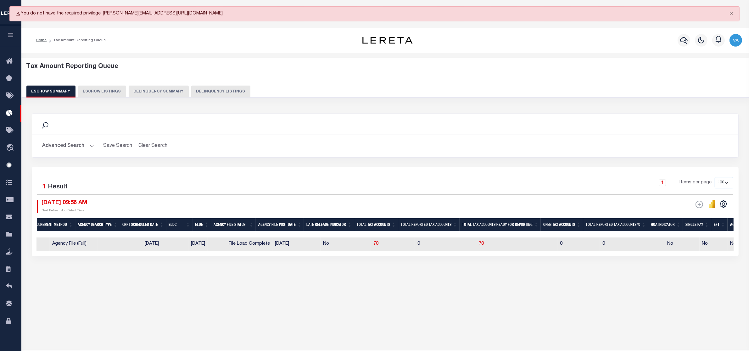
click at [56, 143] on button "Advanced Search" at bounding box center [68, 146] width 52 height 12
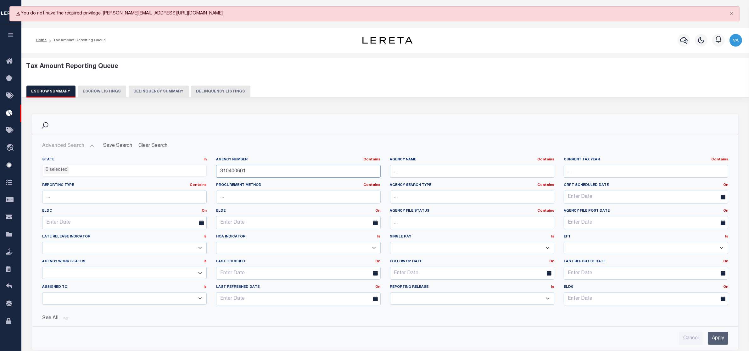
drag, startPoint x: 247, startPoint y: 171, endPoint x: 198, endPoint y: 171, distance: 48.8
click at [198, 171] on div "State In In AK AL AR AZ CA CO CT DC DE FL GA GU HI IA ID IL IN KS [GEOGRAPHIC_D…" at bounding box center [385, 233] width 696 height 153
paste input "28"
type input "310400628"
click at [599, 281] on input "Apply" at bounding box center [718, 338] width 20 height 13
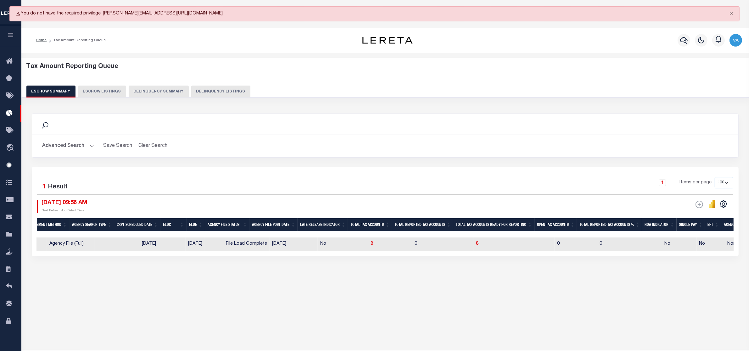
click at [81, 148] on button "Advanced Search" at bounding box center [68, 146] width 52 height 12
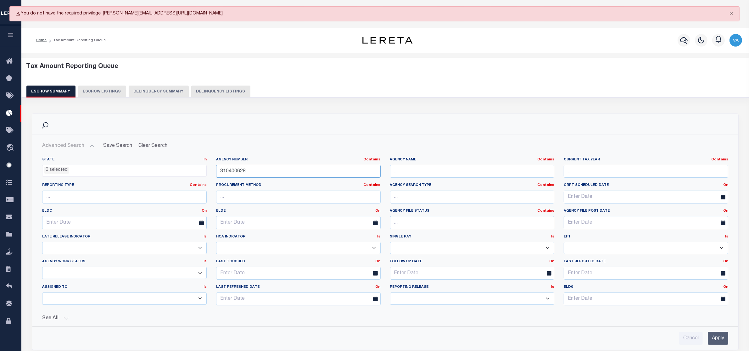
drag, startPoint x: 248, startPoint y: 170, endPoint x: 210, endPoint y: 169, distance: 38.1
click at [210, 169] on div "State In In AK AL AR AZ CA CO CT DC DE FL GA GU HI IA ID IL IN KS [GEOGRAPHIC_D…" at bounding box center [385, 233] width 696 height 153
paste input "text"
click at [255, 174] on input "text" at bounding box center [298, 171] width 165 height 13
paste input "310400628"
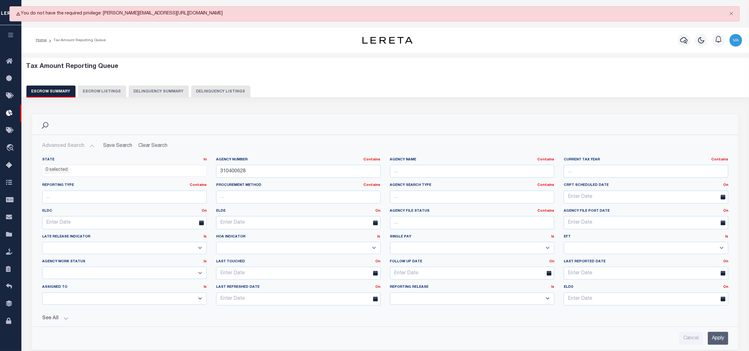
click at [599, 281] on input "Apply" at bounding box center [718, 338] width 20 height 13
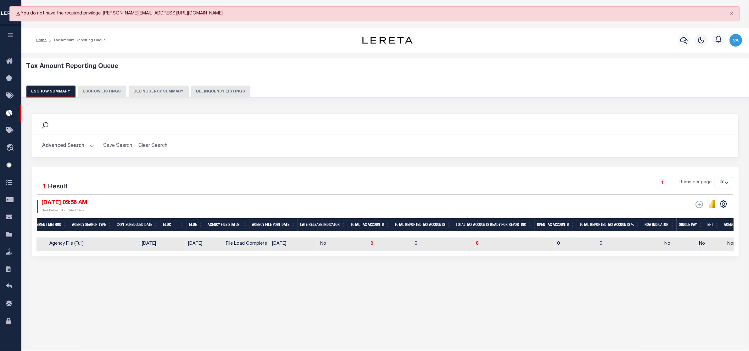
click at [80, 148] on button "Advanced Search" at bounding box center [68, 146] width 52 height 12
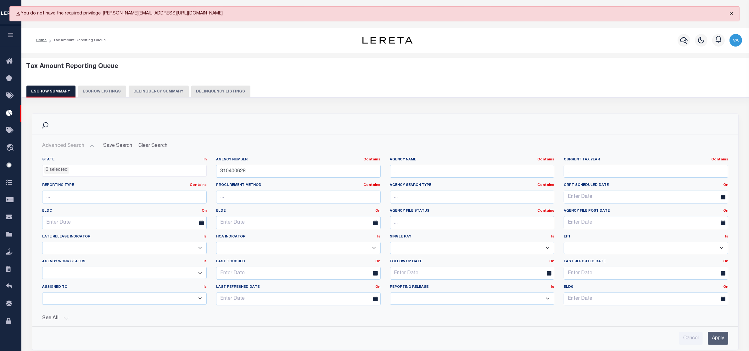
click at [599, 13] on button "Close" at bounding box center [732, 14] width 16 height 14
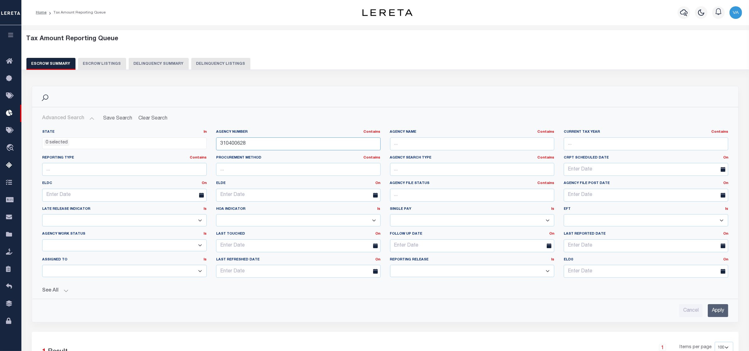
click at [258, 143] on input "310400628" at bounding box center [298, 143] width 165 height 13
drag, startPoint x: 254, startPoint y: 145, endPoint x: 179, endPoint y: 146, distance: 74.3
click at [179, 146] on div "State In In AK AL AR AZ CA CO CT DC DE FL GA GU HI IA ID IL IN KS [GEOGRAPHIC_D…" at bounding box center [385, 206] width 696 height 153
paste input "15"
click at [599, 281] on input "Apply" at bounding box center [718, 310] width 20 height 13
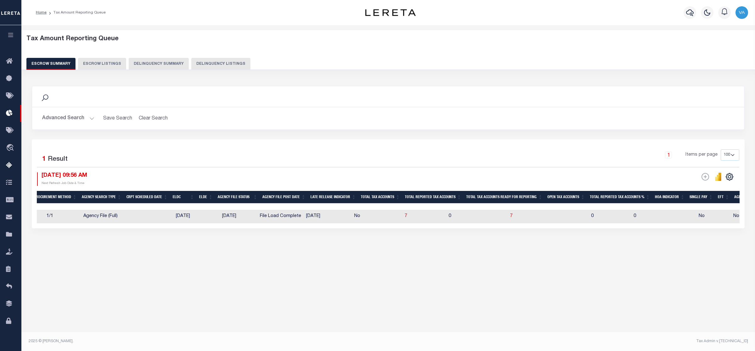
click at [58, 118] on button "Advanced Search" at bounding box center [68, 118] width 52 height 12
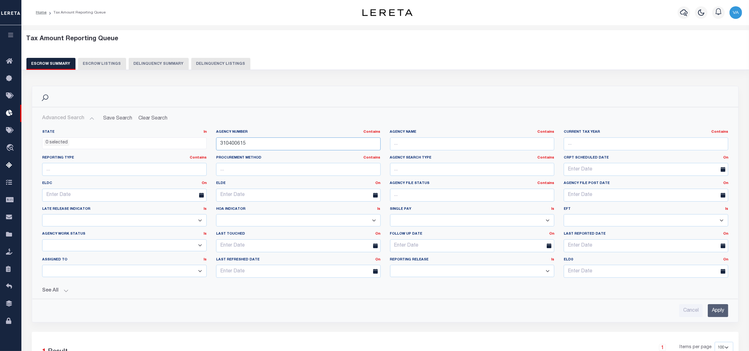
drag, startPoint x: 257, startPoint y: 146, endPoint x: 221, endPoint y: 143, distance: 36.1
click at [221, 143] on input "310400615" at bounding box center [298, 143] width 165 height 13
paste input "Retrieving data. Wait a few seconds and try to cut or copy again."
type input "Retrieving data. Wait a few seconds and try to cut or copy again."
click at [248, 142] on input "Retrieving data. Wait a few seconds and try to cut or copy again." at bounding box center [298, 143] width 165 height 13
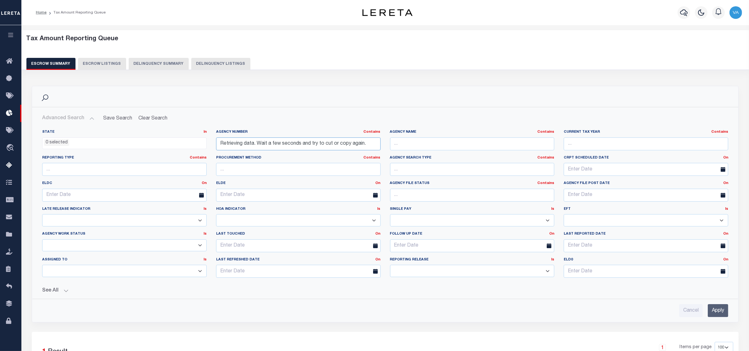
click at [275, 147] on input "Retrieving data. Wait a few seconds and try to cut or copy again." at bounding box center [298, 143] width 165 height 13
click at [287, 146] on input "Retrieving data. Wait a few seconds and try to cut or copy again." at bounding box center [298, 143] width 165 height 13
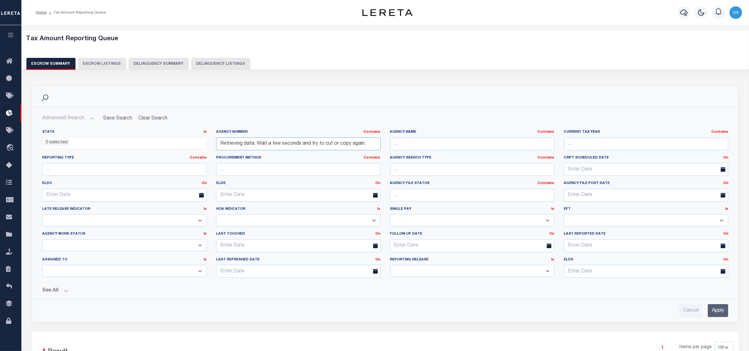
click at [287, 146] on input "Retrieving data. Wait a few seconds and try to cut or copy again." at bounding box center [298, 143] width 165 height 13
click at [246, 140] on input "Retrieving data. Wait a few seconds and try to cut or copy again." at bounding box center [298, 143] width 165 height 13
click at [226, 143] on input "Retrieving data. Wait a few seconds and try to cut or copy again." at bounding box center [298, 143] width 165 height 13
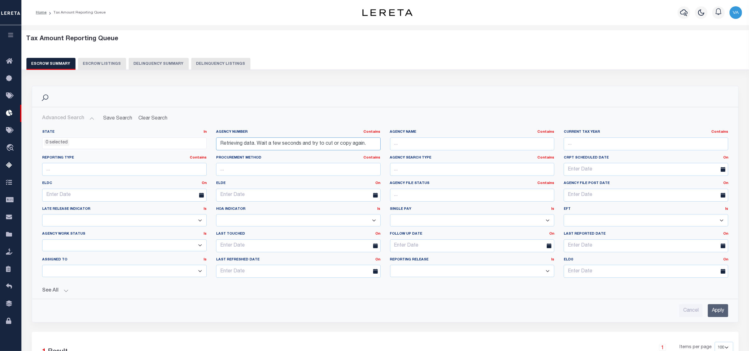
click at [314, 138] on input "Retrieving data. Wait a few seconds and try to cut or copy again." at bounding box center [298, 143] width 165 height 13
click at [306, 139] on input "Retrieving data. Wait a few seconds and try to cut or copy again." at bounding box center [298, 143] width 165 height 13
click at [294, 143] on input "Retrieving data. Wait a few seconds and try to cut or copy again." at bounding box center [298, 143] width 165 height 13
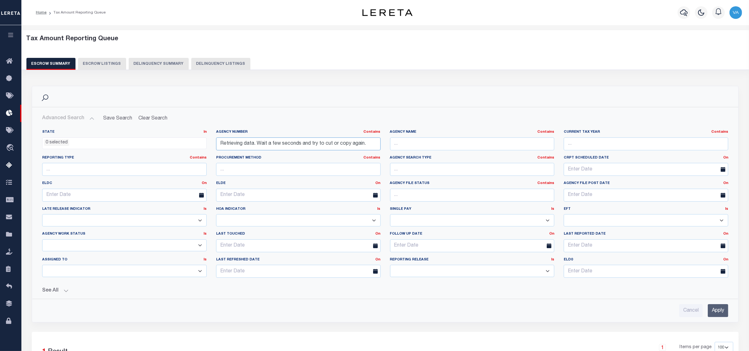
click at [294, 143] on input "Retrieving data. Wait a few seconds and try to cut or copy again." at bounding box center [298, 143] width 165 height 13
click at [238, 141] on input "text" at bounding box center [298, 143] width 165 height 13
paste input "310400608"
type input "310400608"
click at [599, 281] on input "Apply" at bounding box center [718, 310] width 20 height 13
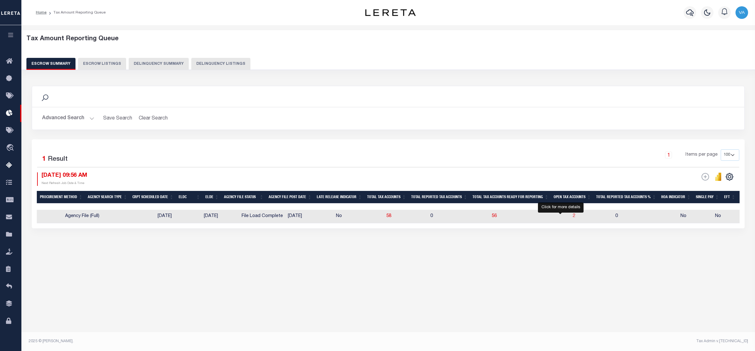
click at [573, 216] on span "2" at bounding box center [574, 216] width 3 height 4
select select "100"
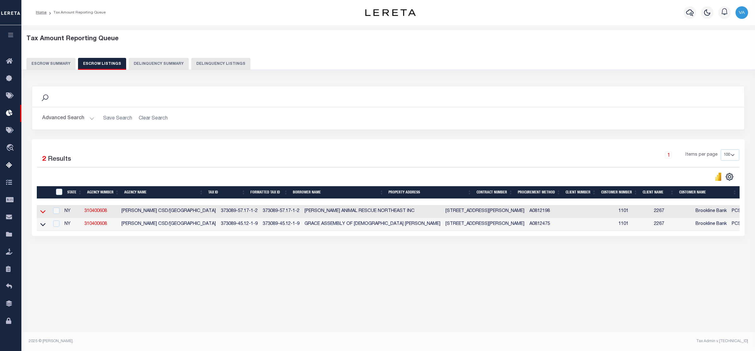
click at [43, 214] on icon at bounding box center [42, 211] width 5 height 3
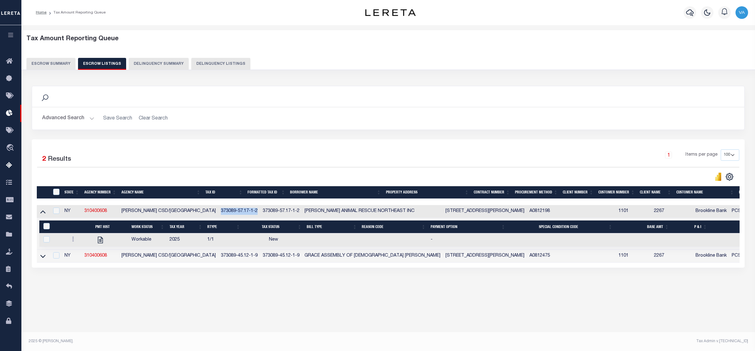
drag, startPoint x: 208, startPoint y: 212, endPoint x: 248, endPoint y: 210, distance: 39.4
click at [248, 210] on td "373089-57.17-1-2" at bounding box center [239, 211] width 42 height 13
checkbox input "false"
checkbox input "true"
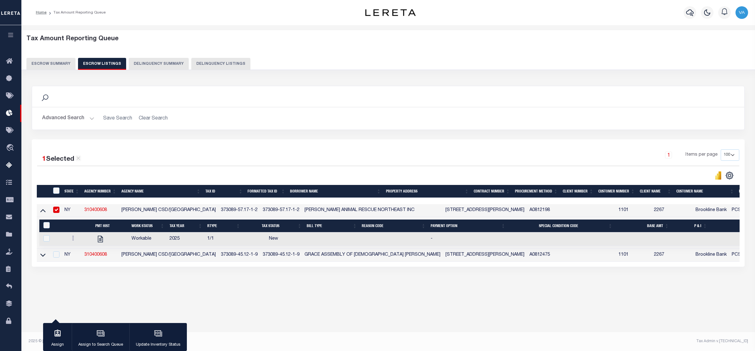
click at [182, 281] on div "Tax Amount Reporting Queue Escrow Summary Escrow Listings In" at bounding box center [388, 167] width 730 height 273
drag, startPoint x: 207, startPoint y: 256, endPoint x: 248, endPoint y: 259, distance: 40.6
click at [248, 259] on td "373089-45.12-1-9" at bounding box center [239, 255] width 42 height 13
checkbox input "true"
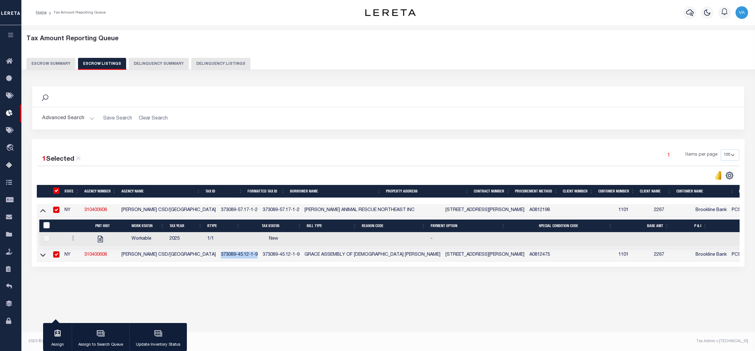
checkbox input "true"
drag, startPoint x: 83, startPoint y: 212, endPoint x: 109, endPoint y: 210, distance: 26.2
click at [109, 210] on td "310400608" at bounding box center [100, 210] width 37 height 13
checkbox input "false"
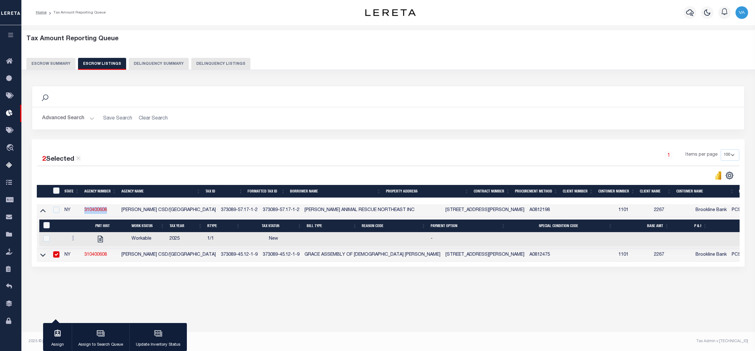
checkbox input "false"
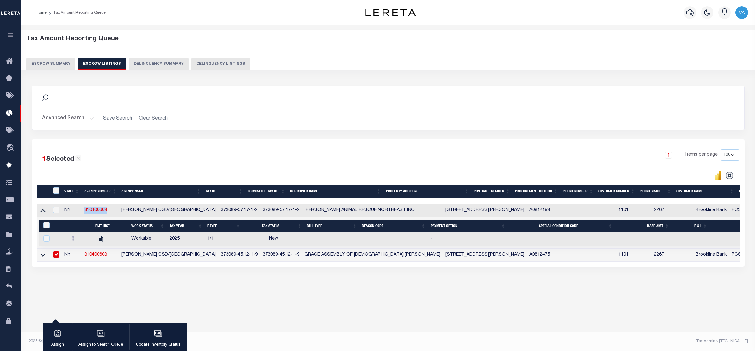
click at [51, 63] on button "Escrow Summary" at bounding box center [50, 64] width 49 height 12
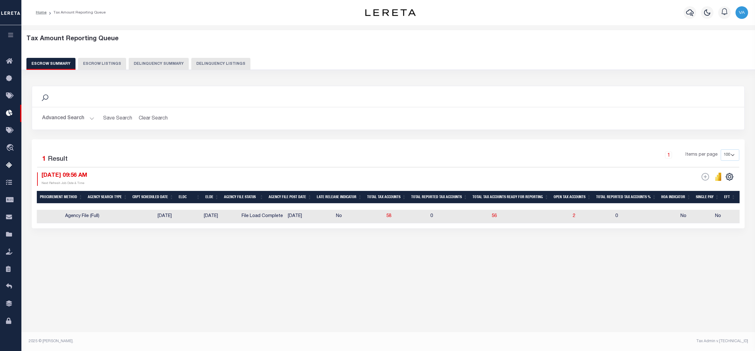
click at [60, 117] on button "Advanced Search" at bounding box center [68, 118] width 52 height 12
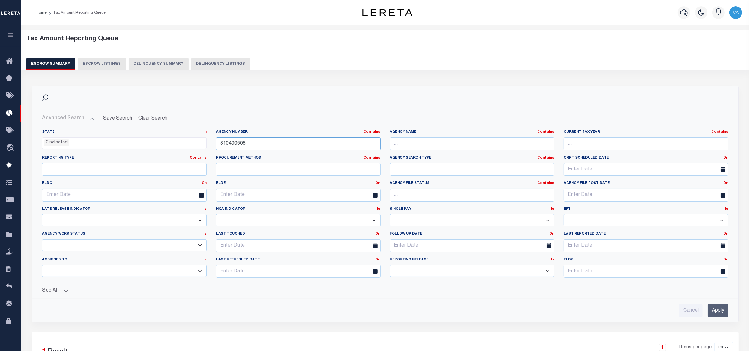
drag, startPoint x: 255, startPoint y: 144, endPoint x: 211, endPoint y: 144, distance: 44.4
click at [211, 144] on div "State In In AK AL AR AZ CA CO CT DC DE FL GA GU HI IA ID IL IN KS [GEOGRAPHIC_D…" at bounding box center [385, 206] width 696 height 153
paste input "27"
click at [599, 281] on input "Apply" at bounding box center [718, 310] width 20 height 13
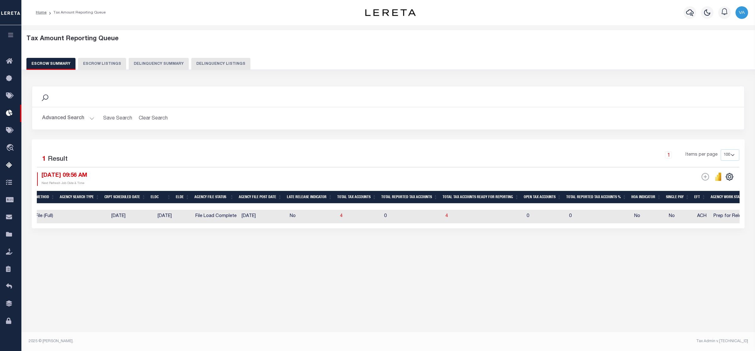
click at [71, 119] on button "Advanced Search" at bounding box center [68, 118] width 52 height 12
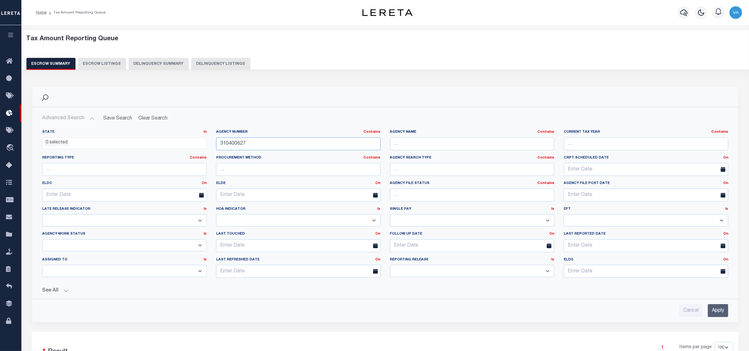
drag, startPoint x: 261, startPoint y: 142, endPoint x: 194, endPoint y: 146, distance: 67.4
click at [194, 146] on div "State In In AK AL AR AZ CA CO CT DC DE FL GA GU HI IA ID IL IN KS [GEOGRAPHIC_D…" at bounding box center [385, 206] width 696 height 153
paste input "580601"
click at [599, 281] on input "Apply" at bounding box center [718, 310] width 20 height 13
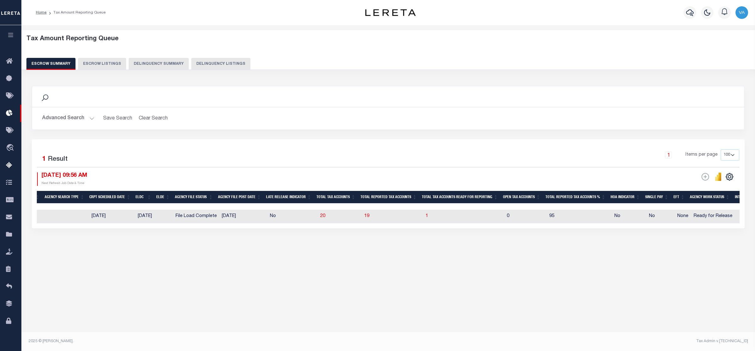
click at [54, 115] on button "Advanced Search" at bounding box center [68, 118] width 52 height 12
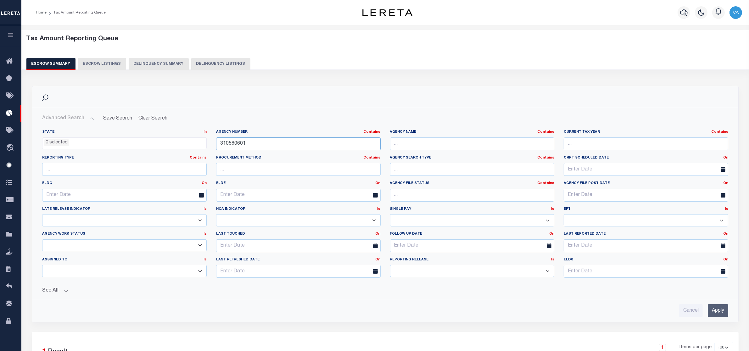
drag, startPoint x: 246, startPoint y: 140, endPoint x: 188, endPoint y: 145, distance: 58.1
click at [188, 145] on div "State In In AK AL AR AZ CA CO CT DC DE FL GA GU HI IA ID IL IN KS [GEOGRAPHIC_D…" at bounding box center [385, 206] width 696 height 153
paste input "457302300"
click at [599, 281] on input "Apply" at bounding box center [718, 310] width 20 height 13
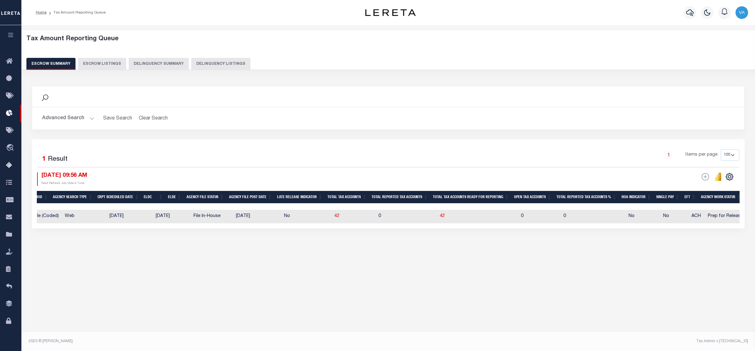
click at [78, 119] on button "Advanced Search" at bounding box center [68, 118] width 52 height 12
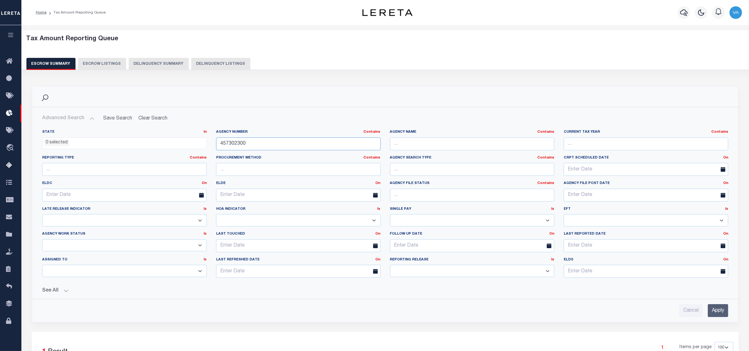
drag, startPoint x: 256, startPoint y: 146, endPoint x: 207, endPoint y: 146, distance: 49.7
click at [207, 146] on div "State In In AK AL AR AZ CA CO CT DC DE FL GA GU HI IA ID IL IN KS [GEOGRAPHIC_D…" at bounding box center [385, 206] width 696 height 153
paste input "310400614"
click at [599, 281] on input "Apply" at bounding box center [718, 310] width 20 height 13
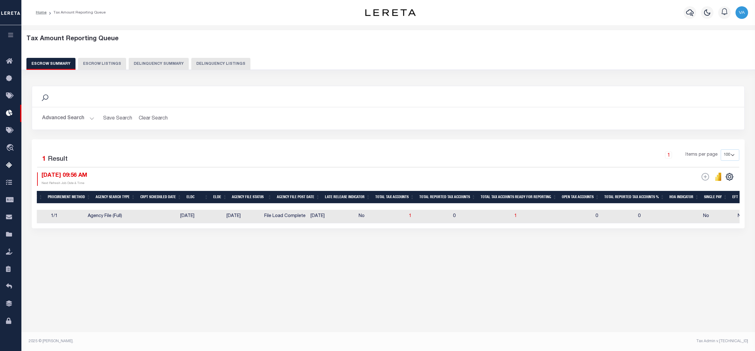
click at [85, 119] on button "Advanced Search" at bounding box center [68, 118] width 52 height 12
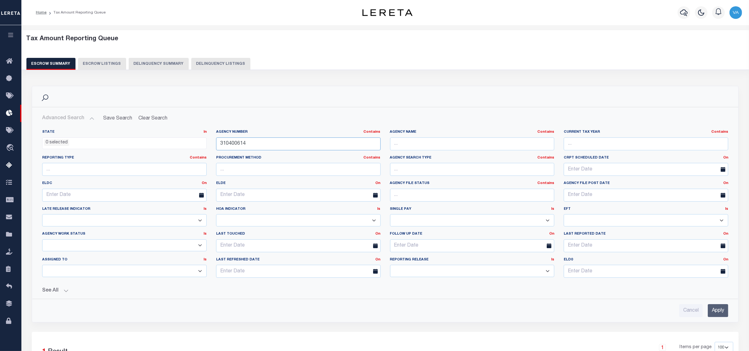
drag, startPoint x: 256, startPoint y: 145, endPoint x: 193, endPoint y: 140, distance: 63.8
click at [193, 140] on div "State In In AK AL AR AZ CA CO CT DC DE FL GA GU HI IA ID IL IN KS [GEOGRAPHIC_D…" at bounding box center [385, 206] width 696 height 153
paste input "200603"
click at [599, 281] on input "Apply" at bounding box center [718, 310] width 20 height 13
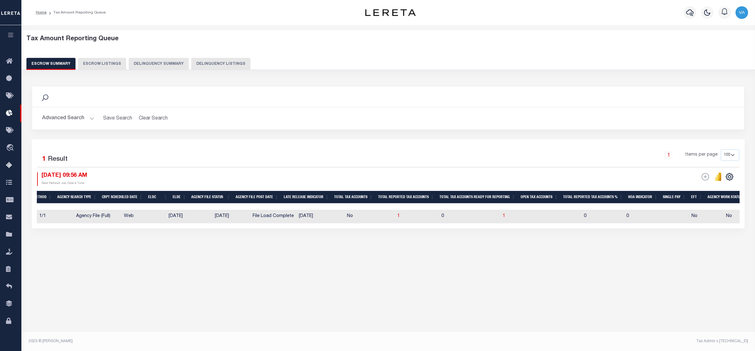
click at [65, 118] on button "Advanced Search" at bounding box center [68, 118] width 52 height 12
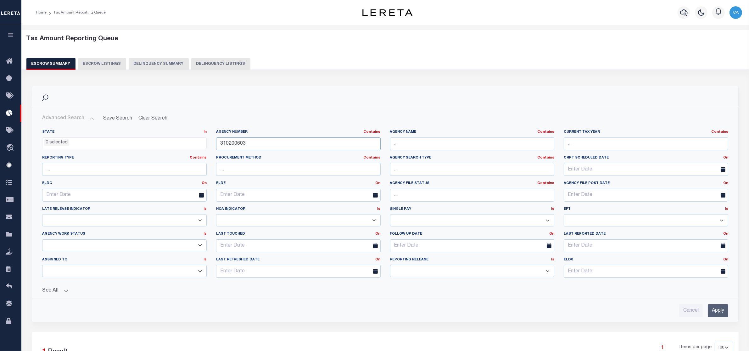
click at [264, 149] on input "310200603" at bounding box center [298, 143] width 165 height 13
drag, startPoint x: 252, startPoint y: 145, endPoint x: 215, endPoint y: 146, distance: 37.8
click at [215, 146] on div "Agency Number Contains Contains Is 310200603" at bounding box center [298, 143] width 174 height 26
paste input "60080211"
click at [599, 281] on input "Apply" at bounding box center [718, 310] width 20 height 13
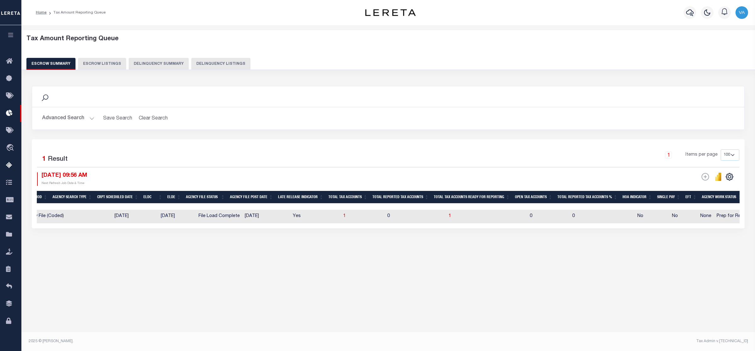
click at [73, 117] on button "Advanced Search" at bounding box center [68, 118] width 52 height 12
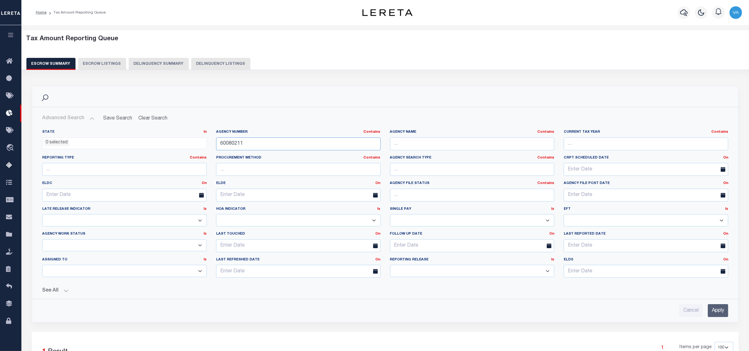
drag, startPoint x: 250, startPoint y: 149, endPoint x: 193, endPoint y: 143, distance: 57.9
click at [193, 143] on div "State In In AK AL AR AZ CA CO CT DC DE FL GA GU HI IA ID IL IN KS [GEOGRAPHIC_D…" at bounding box center [385, 206] width 696 height 153
paste input "220820000"
type input "220820000"
click at [599, 281] on input "Apply" at bounding box center [718, 310] width 20 height 13
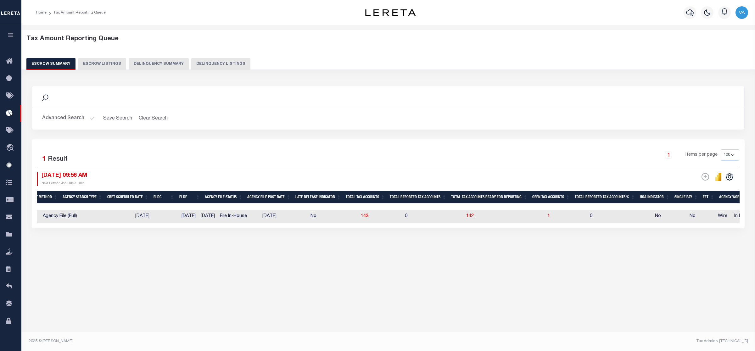
click at [373, 281] on div "Tax Amount Reporting Queue Escrow Summary Escrow Listings In" at bounding box center [388, 183] width 734 height 316
click at [547, 216] on span "1" at bounding box center [548, 216] width 3 height 4
select select "100"
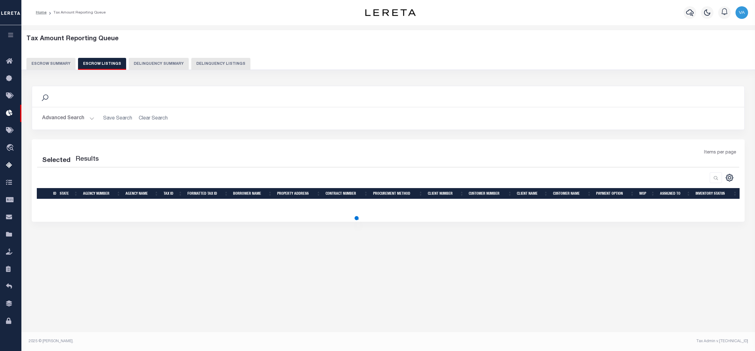
select select "100"
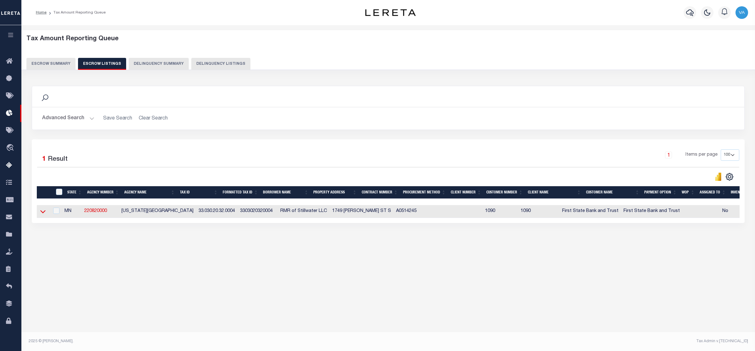
click at [43, 214] on icon at bounding box center [42, 211] width 5 height 3
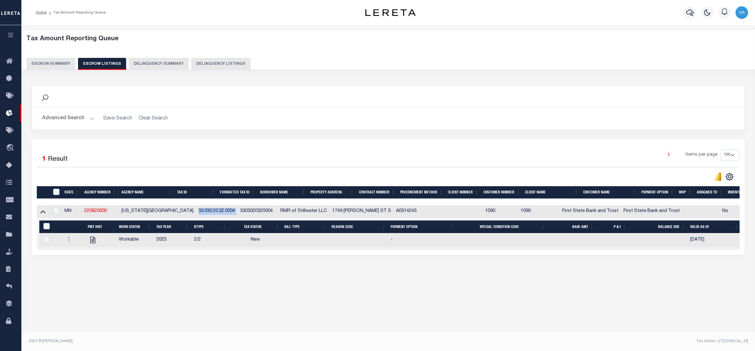
drag, startPoint x: 179, startPoint y: 214, endPoint x: 221, endPoint y: 213, distance: 42.5
click at [221, 213] on tr "MN 220820000 [US_STATE][GEOGRAPHIC_DATA] 33.030.20.32.0004 3303020320004 RMR of…" at bounding box center [425, 211] width 777 height 13
drag, startPoint x: 82, startPoint y: 210, endPoint x: 106, endPoint y: 210, distance: 24.2
click at [106, 210] on tr "MN 220820000 [US_STATE][GEOGRAPHIC_DATA] 33.030.20.32.0004 3303020320004 RMR of…" at bounding box center [425, 211] width 777 height 13
drag, startPoint x: 177, startPoint y: 213, endPoint x: 216, endPoint y: 210, distance: 39.4
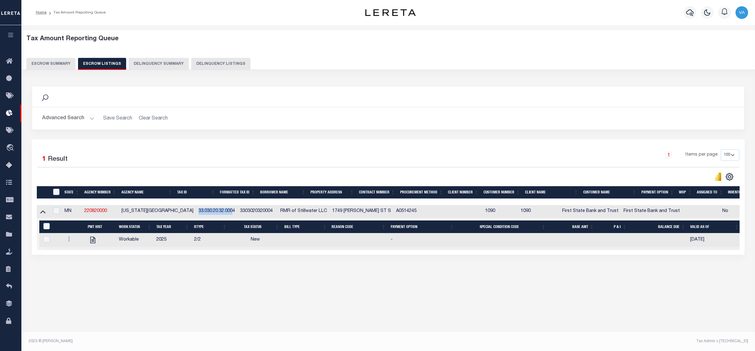
click at [216, 210] on td "33.030.20.32.0004" at bounding box center [217, 211] width 42 height 13
checkbox input "true"
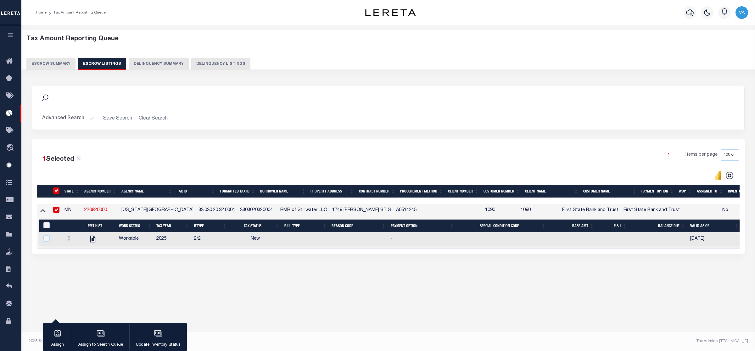
click at [199, 273] on div "Search Advanced Search Save Search Clear Search In In AK AL AR AZ CA CO CT" at bounding box center [388, 176] width 721 height 193
drag, startPoint x: 177, startPoint y: 211, endPoint x: 219, endPoint y: 211, distance: 42.2
click at [219, 211] on tr "MN 220820000 [US_STATE][GEOGRAPHIC_DATA] 33.030.20.32.0004 3303020320004 RMR of…" at bounding box center [425, 210] width 777 height 13
click at [52, 64] on button "Escrow Summary" at bounding box center [50, 64] width 49 height 12
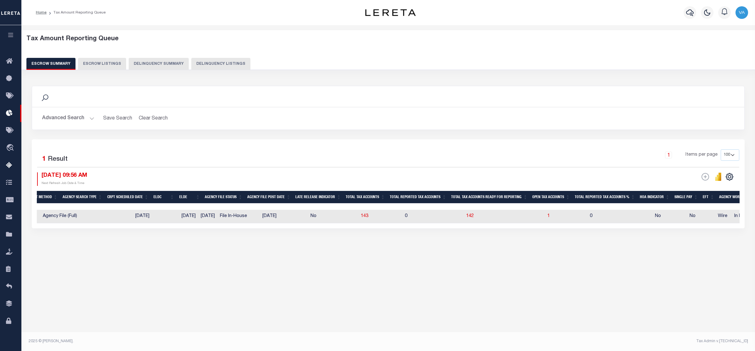
click at [67, 121] on button "Advanced Search" at bounding box center [68, 118] width 52 height 12
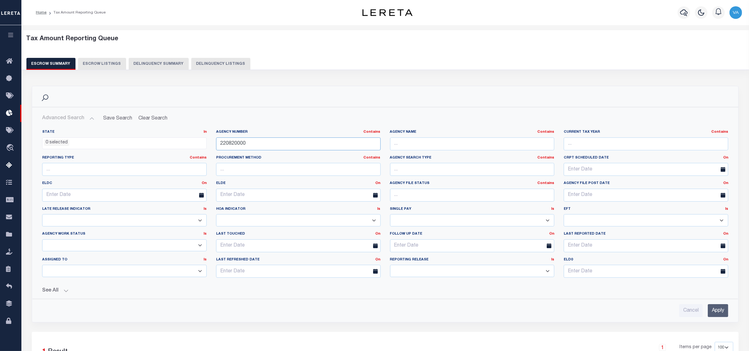
drag, startPoint x: 247, startPoint y: 145, endPoint x: 214, endPoint y: 144, distance: 33.1
click at [214, 144] on div "Agency Number Contains Contains Is 220820000" at bounding box center [298, 143] width 174 height 26
paste input "10029"
type input "100290000"
click at [599, 281] on input "Apply" at bounding box center [718, 310] width 20 height 13
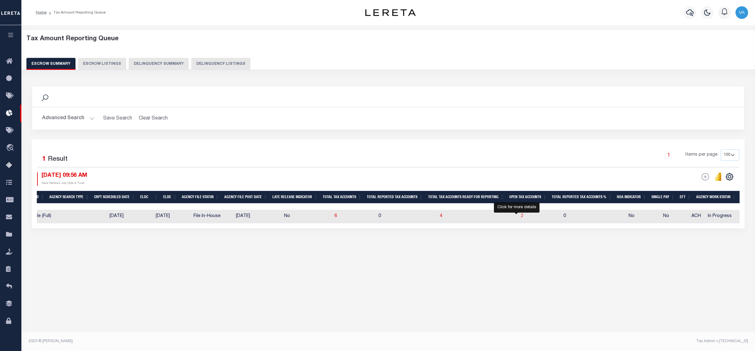
click at [521, 216] on span "2" at bounding box center [522, 216] width 3 height 4
select select "100"
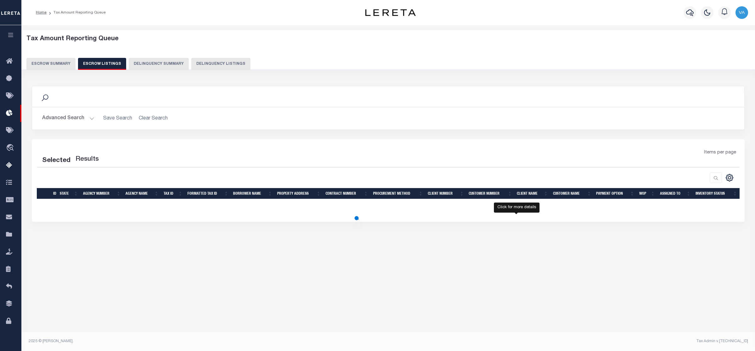
select select "100"
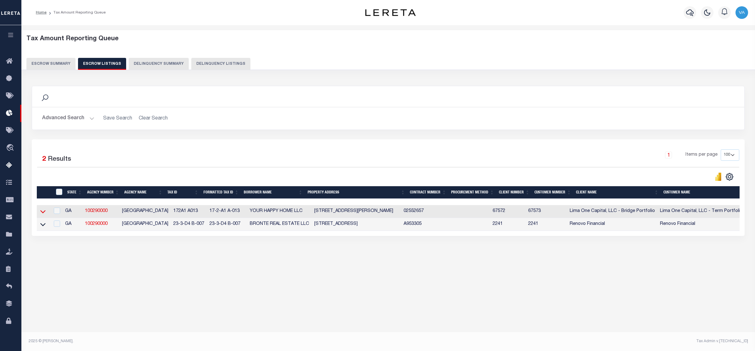
click at [40, 213] on icon at bounding box center [42, 211] width 5 height 3
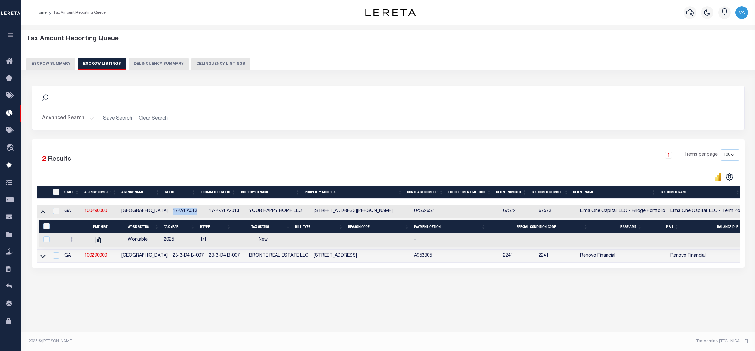
drag, startPoint x: 165, startPoint y: 213, endPoint x: 194, endPoint y: 212, distance: 29.0
click at [194, 212] on td "172A1 A013" at bounding box center [188, 211] width 36 height 13
checkbox input "false"
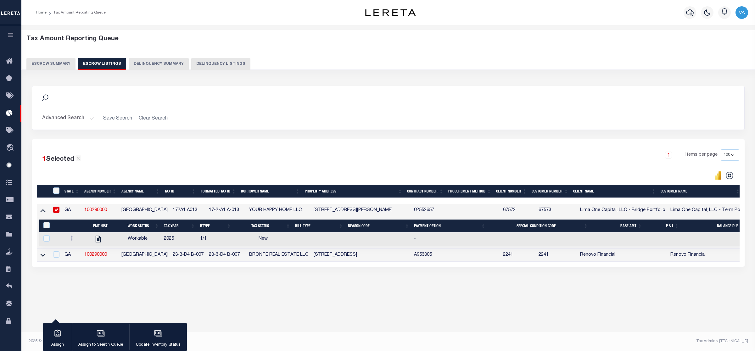
click at [181, 281] on div "Search Advanced Search Save Search Clear Search In In AK AL AR AZ CA CO CT" at bounding box center [388, 183] width 721 height 206
drag, startPoint x: 166, startPoint y: 213, endPoint x: 194, endPoint y: 213, distance: 27.4
click at [194, 213] on td "172A1 A013" at bounding box center [188, 210] width 36 height 13
checkbox input "false"
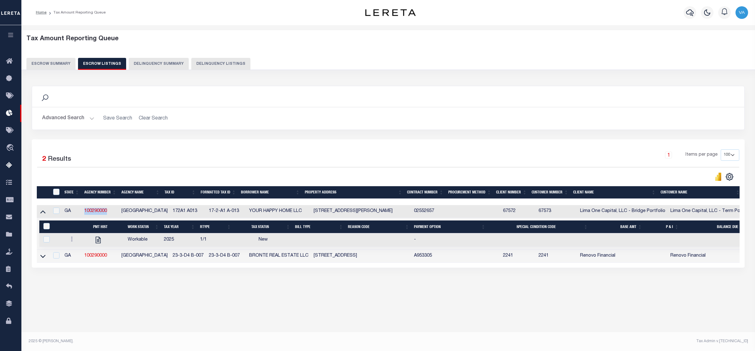
drag, startPoint x: 112, startPoint y: 211, endPoint x: 82, endPoint y: 213, distance: 30.6
click at [82, 213] on tr "GA 100290000 [GEOGRAPHIC_DATA] 172A1 A013 17-2-A1 A-013 YOUR HAPPY HOME LLC [ST…" at bounding box center [462, 211] width 851 height 13
drag, startPoint x: 236, startPoint y: 257, endPoint x: 199, endPoint y: 261, distance: 37.0
click at [199, 261] on tr "GA 100290000 [GEOGRAPHIC_DATA] 23-3-D4 B-007 23-3-D4 B-007 BRONTE REAL ESTATE L…" at bounding box center [462, 256] width 851 height 13
click at [46, 258] on link at bounding box center [42, 256] width 7 height 4
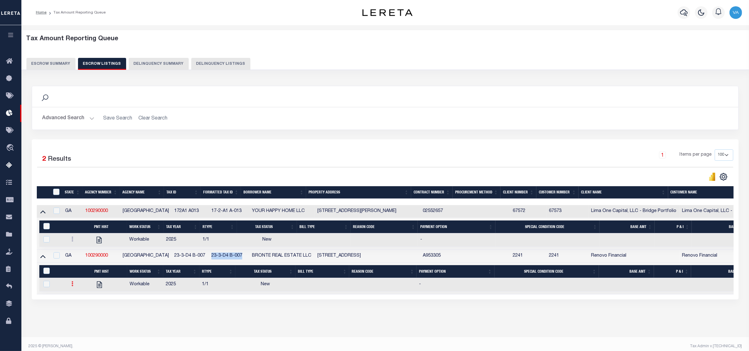
click at [73, 281] on icon at bounding box center [72, 283] width 2 height 5
click at [82, 281] on link "" at bounding box center [79, 305] width 21 height 10
checkbox input "true"
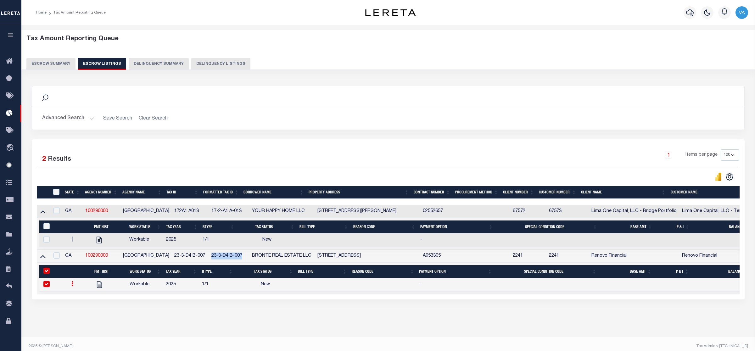
select select
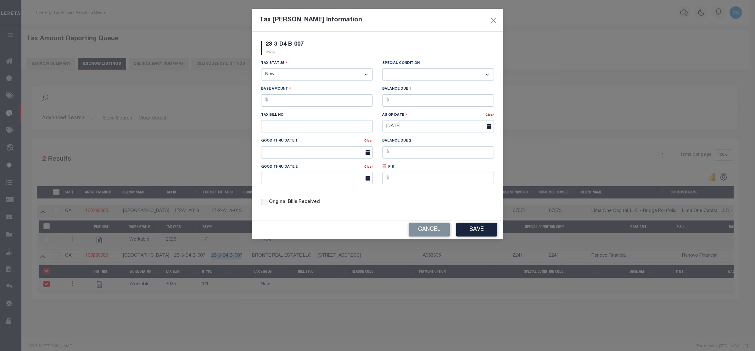
click at [311, 73] on select "- Select Status - Open Due/Unpaid Paid Incomplete No Tax Due Internal Refund Pr…" at bounding box center [317, 74] width 112 height 12
select select "DUE"
click at [261, 69] on select "- Select Status - Open Due/Unpaid Paid Incomplete No Tax Due Internal Refund Pr…" at bounding box center [317, 74] width 112 height 12
select select "0"
click at [280, 103] on input "text" at bounding box center [317, 100] width 112 height 12
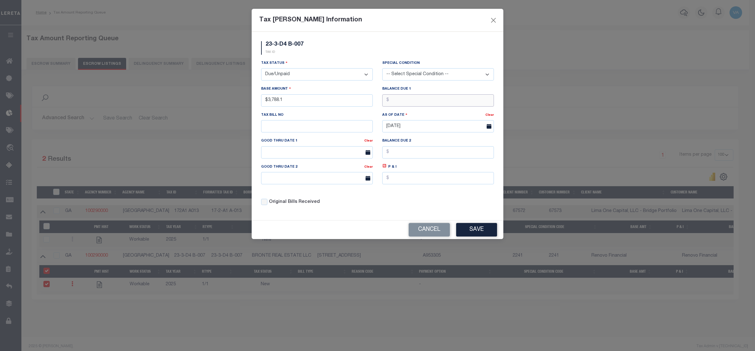
type input "$3,788.10"
click at [471, 234] on button "Save" at bounding box center [476, 230] width 41 height 14
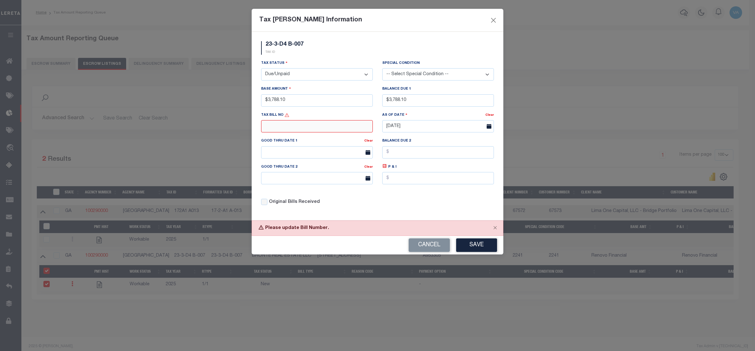
click at [307, 132] on input "text" at bounding box center [317, 126] width 112 height 12
type input "N/A"
click at [488, 252] on button "Save" at bounding box center [476, 245] width 41 height 14
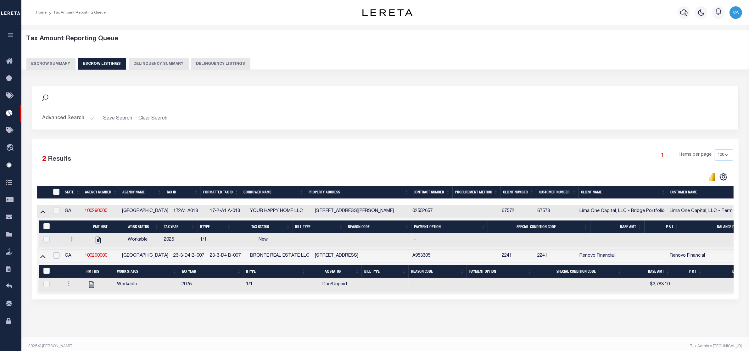
click at [56, 257] on input "checkbox" at bounding box center [56, 255] width 6 height 6
checkbox input "true"
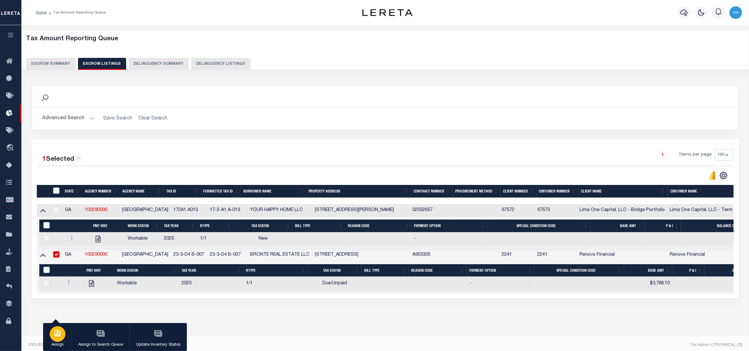
click at [57, 281] on div "button" at bounding box center [58, 334] width 16 height 16
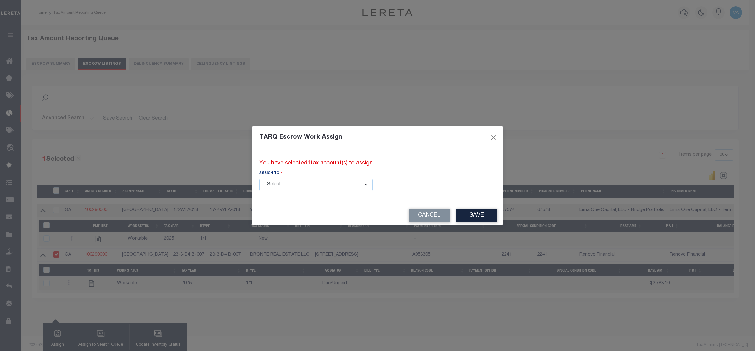
click at [319, 185] on select "--Select-- --Unassigned-- --Unassigned-- [PERSON_NAME] [PERSON_NAME] [PERSON_NA…" at bounding box center [316, 185] width 114 height 12
select select "[PERSON_NAME]"
click at [259, 179] on select "--Select-- --Unassigned-- --Unassigned-- [PERSON_NAME] [PERSON_NAME] [PERSON_NA…" at bounding box center [316, 185] width 114 height 12
click at [456, 221] on button "Save" at bounding box center [476, 216] width 41 height 14
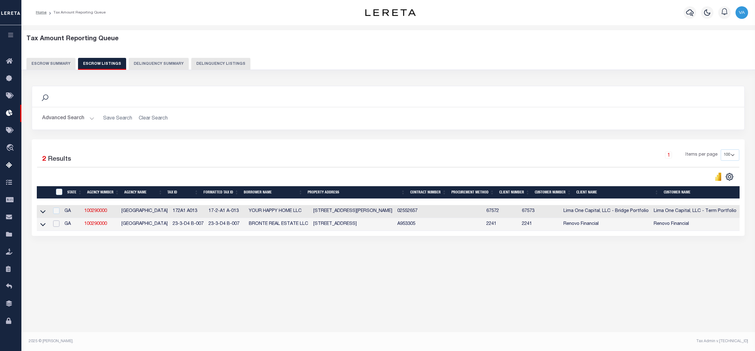
click at [59, 227] on input "checkbox" at bounding box center [56, 224] width 6 height 6
checkbox input "true"
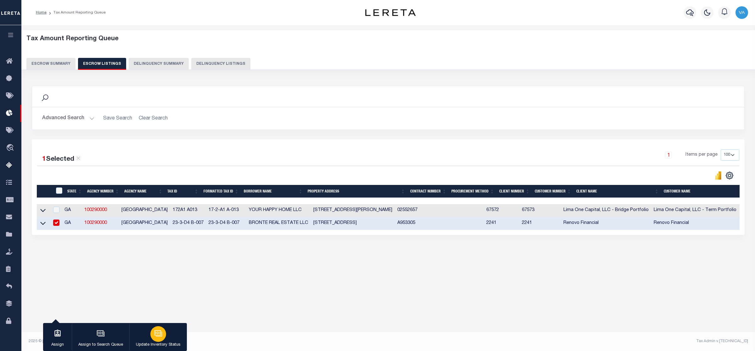
click at [150, 281] on button "Update Inventory Status" at bounding box center [158, 337] width 58 height 28
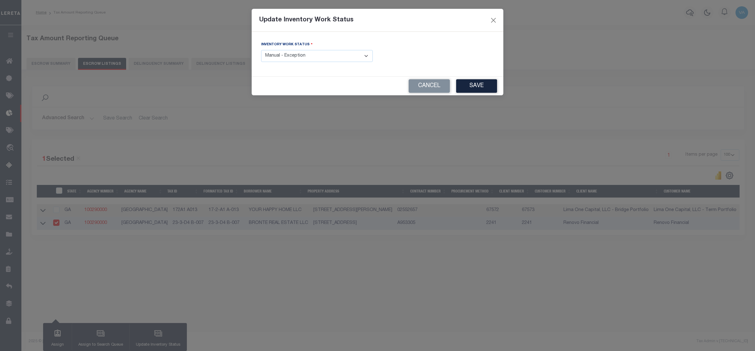
click at [342, 57] on select "- Select Inventory Status - Manual - Exception Pended - Awaiting Search Late Ad…" at bounding box center [317, 56] width 112 height 12
select select "4"
click at [261, 50] on select "- Select Inventory Status - Manual - Exception Pended - Awaiting Search Late Ad…" at bounding box center [317, 56] width 112 height 12
click at [474, 84] on button "Save" at bounding box center [476, 86] width 41 height 14
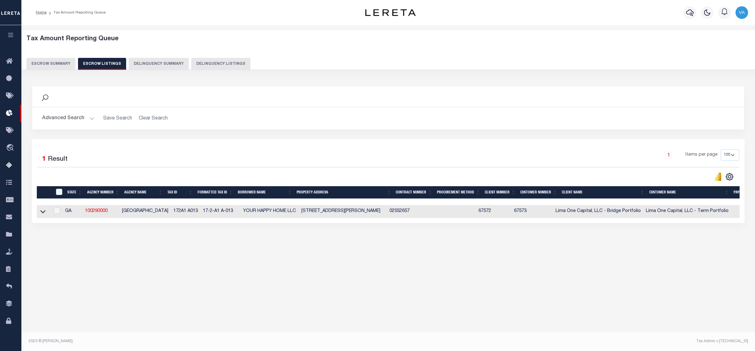
click at [59, 52] on div "Tax Amount Reporting Queue Escrow Summary Escrow Listings Delinquency Summary" at bounding box center [388, 52] width 724 height 35
click at [54, 61] on button "Escrow Summary" at bounding box center [50, 64] width 49 height 12
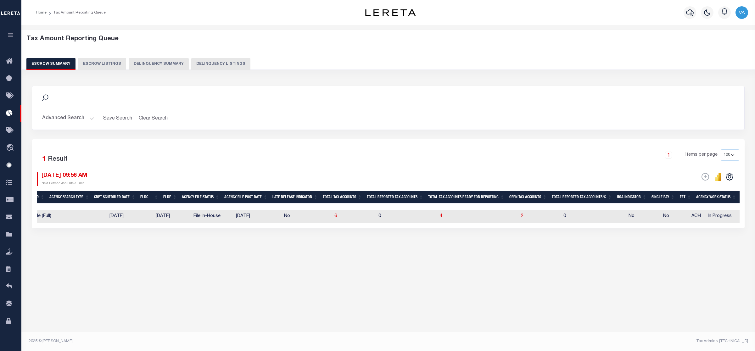
click at [80, 116] on button "Advanced Search" at bounding box center [68, 118] width 52 height 12
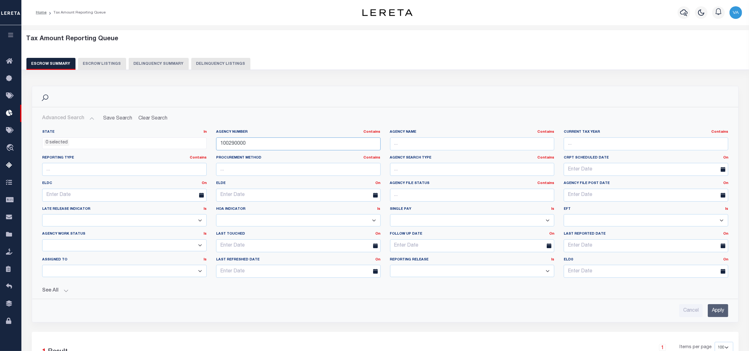
drag, startPoint x: 252, startPoint y: 141, endPoint x: 208, endPoint y: 140, distance: 44.1
click at [208, 140] on div "State In In AK AL AR AZ CA CO CT DC DE FL GA GU HI IA ID IL IN KS [GEOGRAPHIC_D…" at bounding box center [385, 206] width 696 height 153
paste input "7001"
type input "70010000"
click at [599, 281] on input "Apply" at bounding box center [718, 310] width 20 height 13
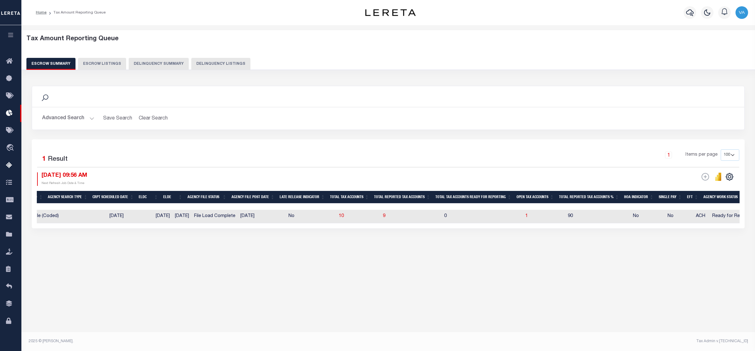
click at [523, 215] on td "1" at bounding box center [544, 217] width 42 height 14
checkbox input "true"
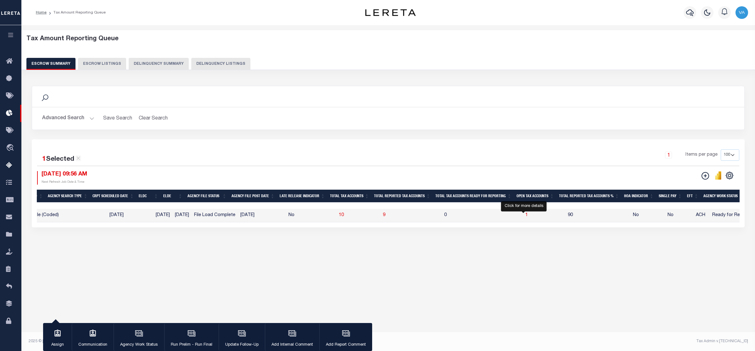
click at [525, 216] on span "1" at bounding box center [526, 215] width 3 height 4
select select "100"
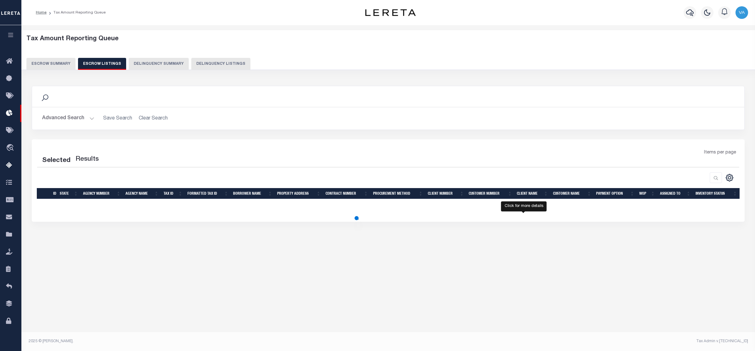
select select "100"
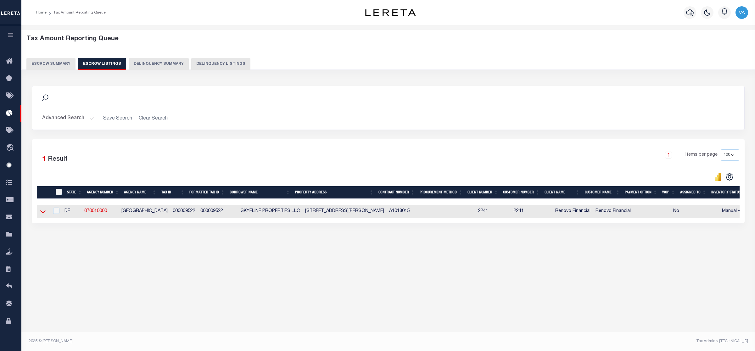
click at [40, 211] on icon at bounding box center [42, 211] width 5 height 7
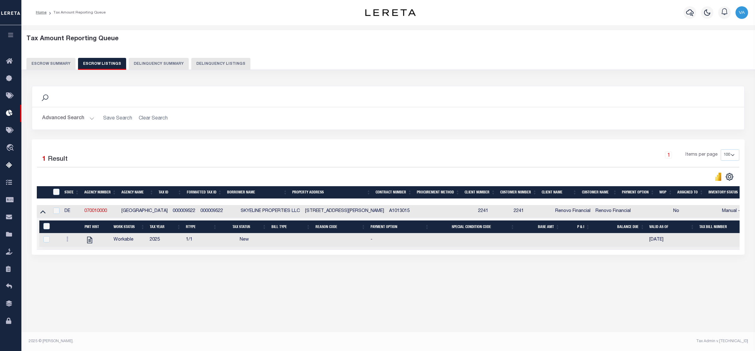
click at [52, 65] on button "Escrow Summary" at bounding box center [50, 64] width 49 height 12
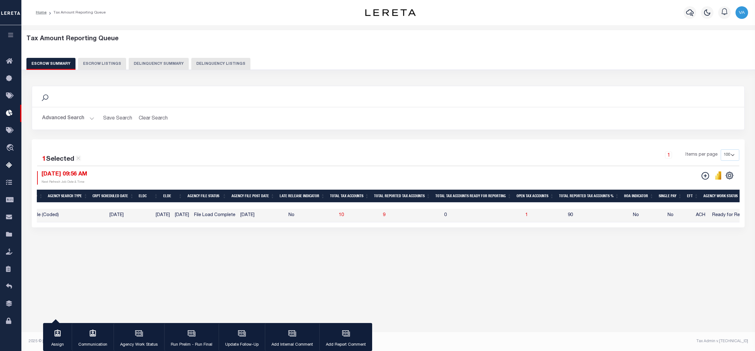
click at [62, 121] on button "Advanced Search" at bounding box center [68, 118] width 52 height 12
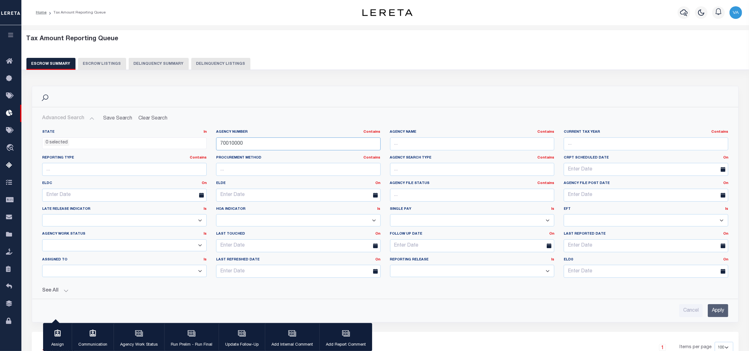
drag, startPoint x: 244, startPoint y: 145, endPoint x: 211, endPoint y: 145, distance: 32.7
click at [211, 145] on div "Agency Number Contains Contains Is 70010000" at bounding box center [298, 143] width 174 height 26
paste input "38005221"
click at [599, 281] on input "Apply" at bounding box center [718, 310] width 20 height 13
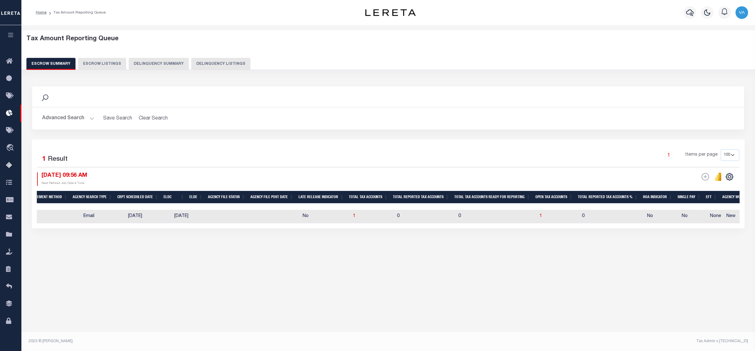
click at [73, 117] on button "Advanced Search" at bounding box center [68, 118] width 52 height 12
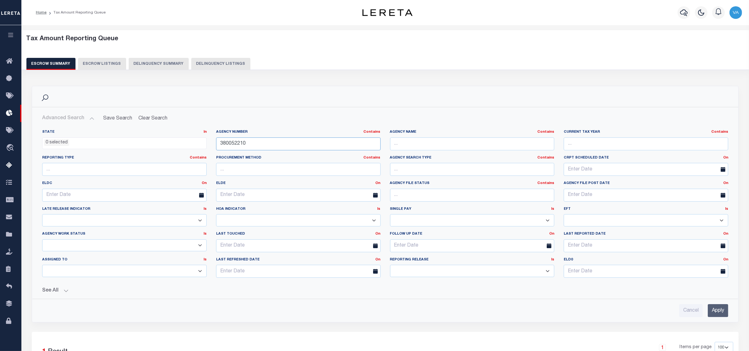
drag, startPoint x: 257, startPoint y: 145, endPoint x: 212, endPoint y: 143, distance: 45.6
click at [212, 143] on div "Agency Number Contains Contains Is 380052210" at bounding box center [298, 143] width 174 height 26
paste input "190230201"
click at [599, 281] on input "Apply" at bounding box center [718, 310] width 20 height 13
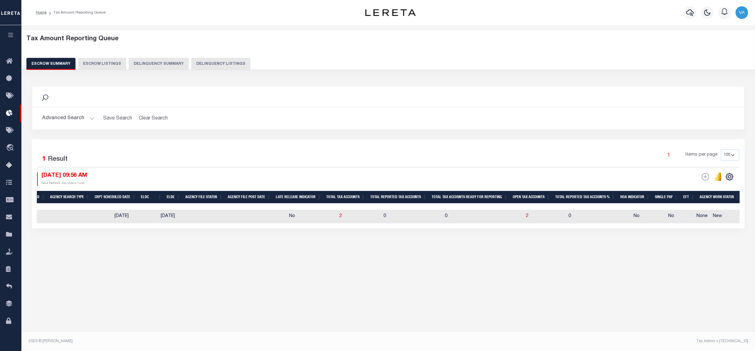
click at [76, 116] on button "Advanced Search" at bounding box center [68, 118] width 52 height 12
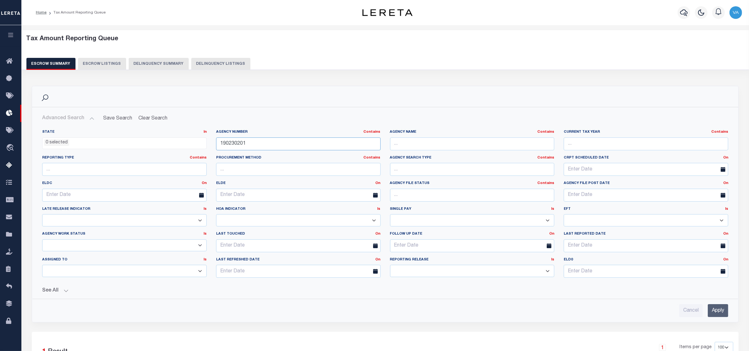
drag, startPoint x: 247, startPoint y: 144, endPoint x: 164, endPoint y: 143, distance: 83.1
click at [164, 143] on div "State In In AK AL AR AZ CA CO CT DC DE FL GA GU HI IA ID IL IN KS [GEOGRAPHIC_D…" at bounding box center [385, 206] width 696 height 153
type input "310400616"
click at [599, 281] on input "Apply" at bounding box center [718, 310] width 20 height 13
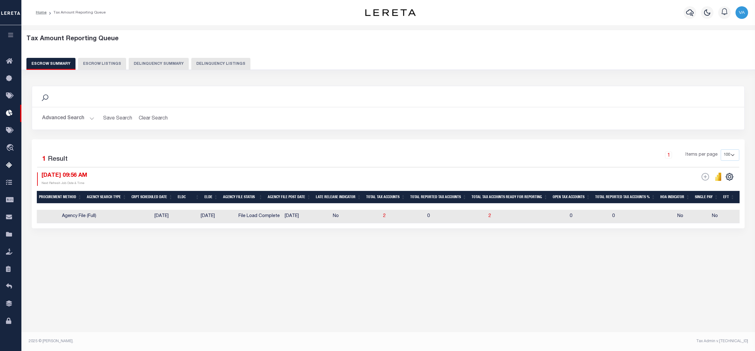
click at [599, 266] on div "Tax Amount Reporting Queue Escrow Summary Escrow Listings In" at bounding box center [388, 148] width 730 height 235
click at [374, 154] on div "1 Items per page 10 25 50 100 500" at bounding box center [477, 157] width 524 height 16
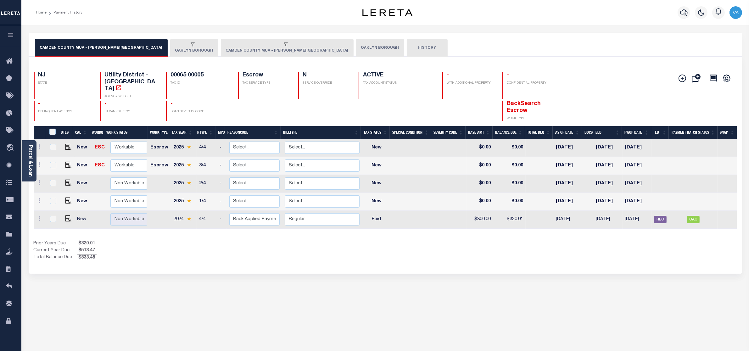
click at [221, 53] on button "CAMDEN COUNTY MUA - [PERSON_NAME][GEOGRAPHIC_DATA]" at bounding box center [287, 48] width 133 height 18
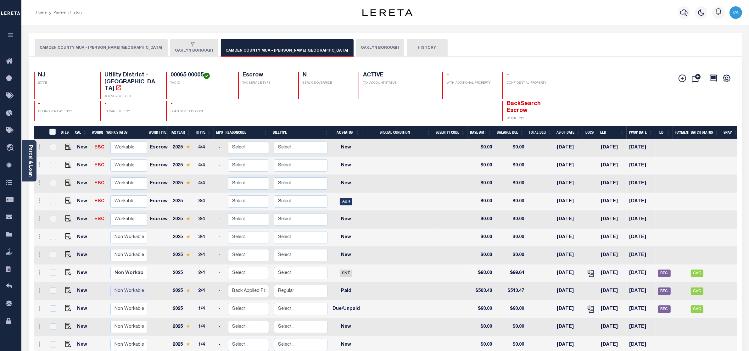
click at [81, 50] on button "CAMDEN COUNTY MUA - [PERSON_NAME][GEOGRAPHIC_DATA]" at bounding box center [101, 48] width 133 height 18
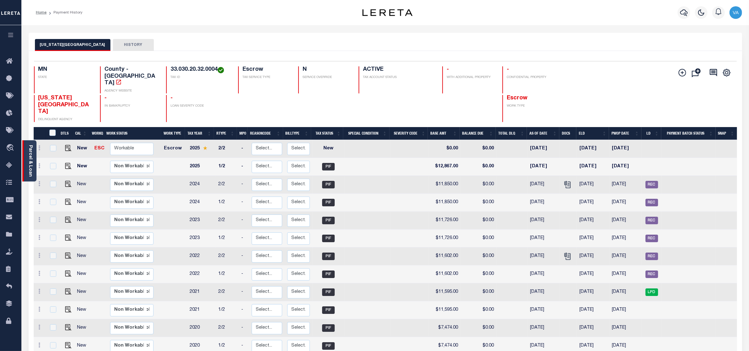
click at [25, 171] on div "Parcel & Loan" at bounding box center [29, 160] width 14 height 41
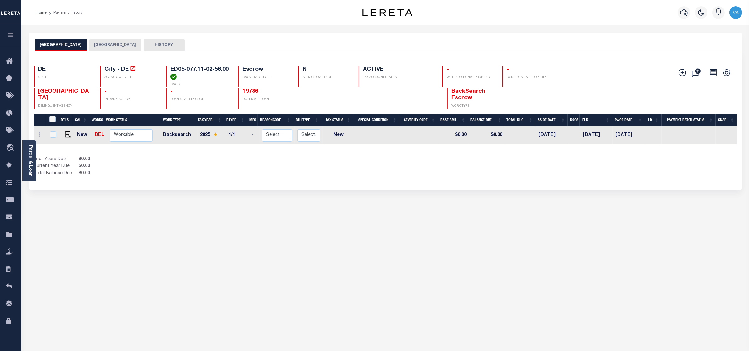
click at [97, 43] on button "[GEOGRAPHIC_DATA]" at bounding box center [115, 45] width 52 height 12
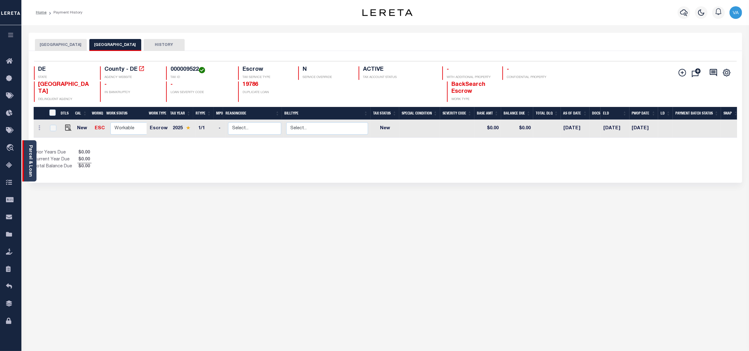
click at [31, 161] on link "Parcel & Loan" at bounding box center [30, 161] width 4 height 32
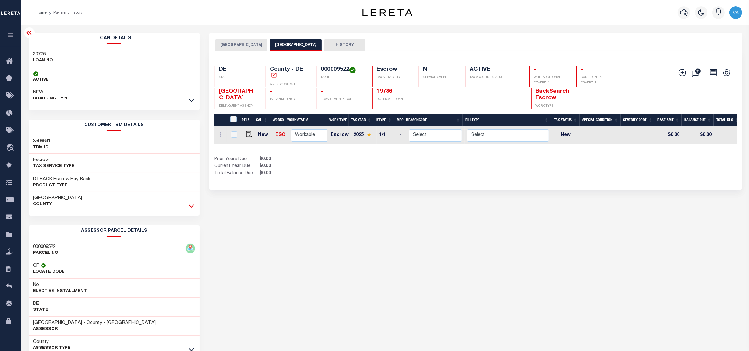
click at [189, 204] on icon at bounding box center [191, 206] width 5 height 7
